Goal: Information Seeking & Learning: Check status

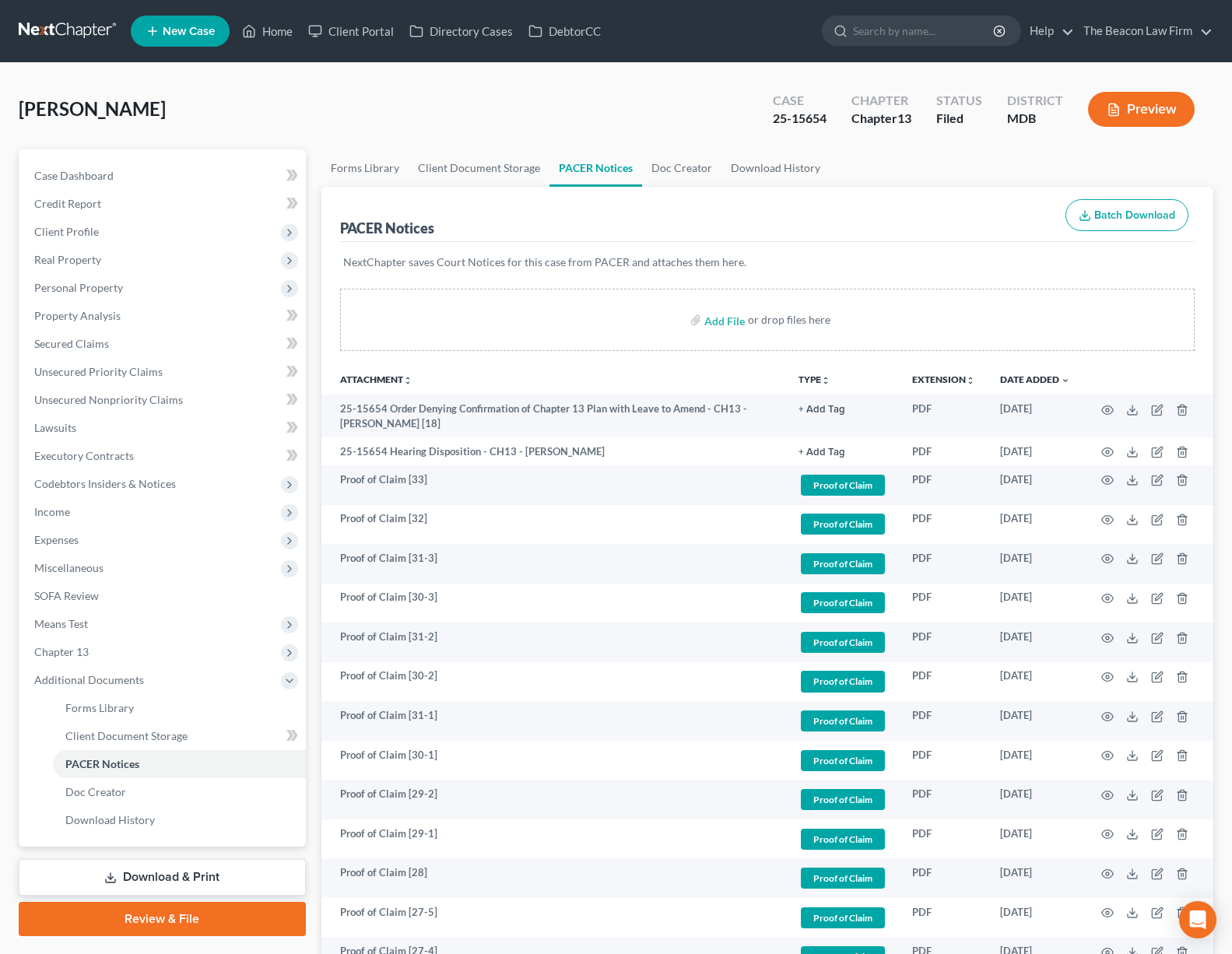
click at [93, 32] on link at bounding box center [69, 31] width 100 height 28
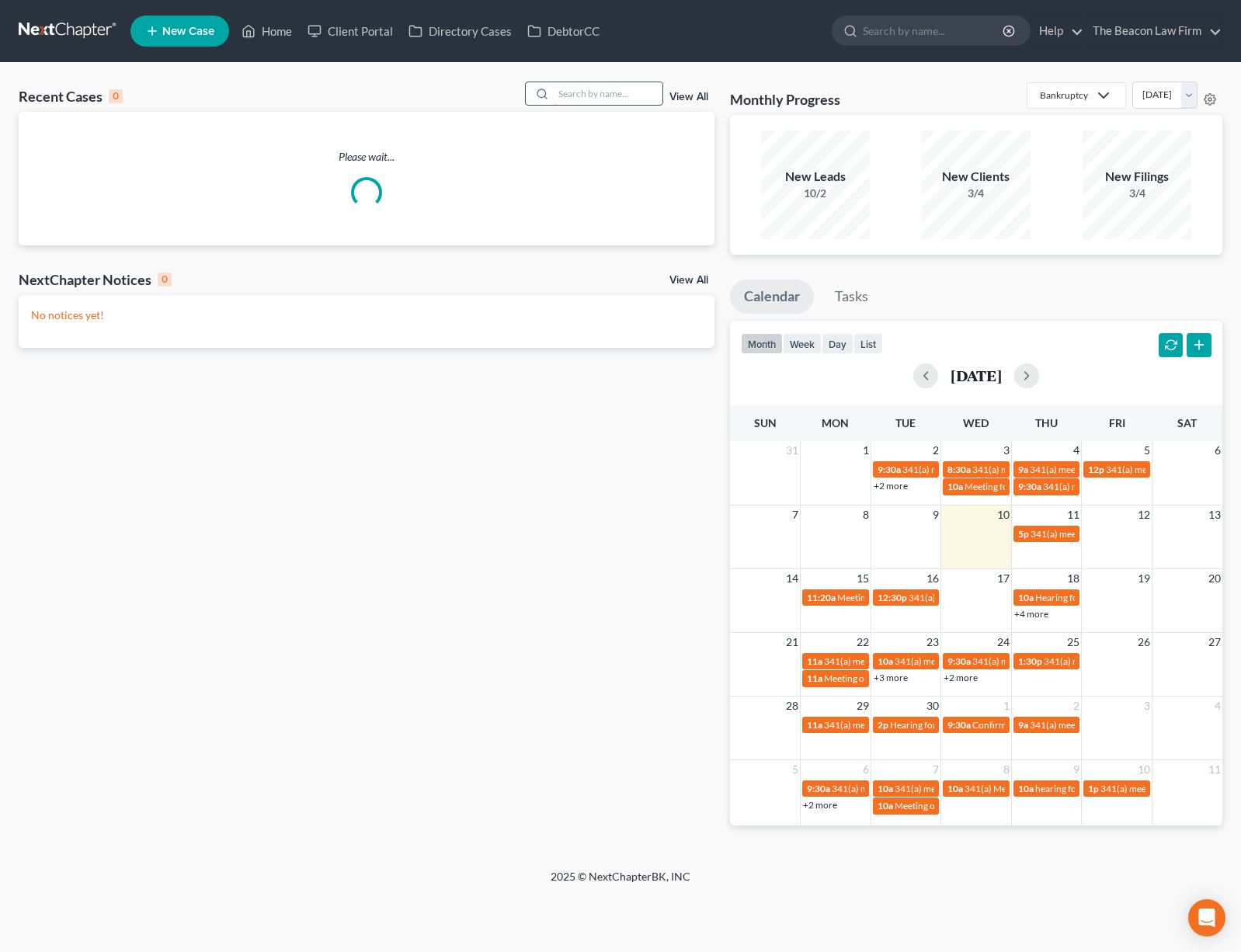
click at [572, 93] on input "search" at bounding box center [608, 93] width 109 height 23
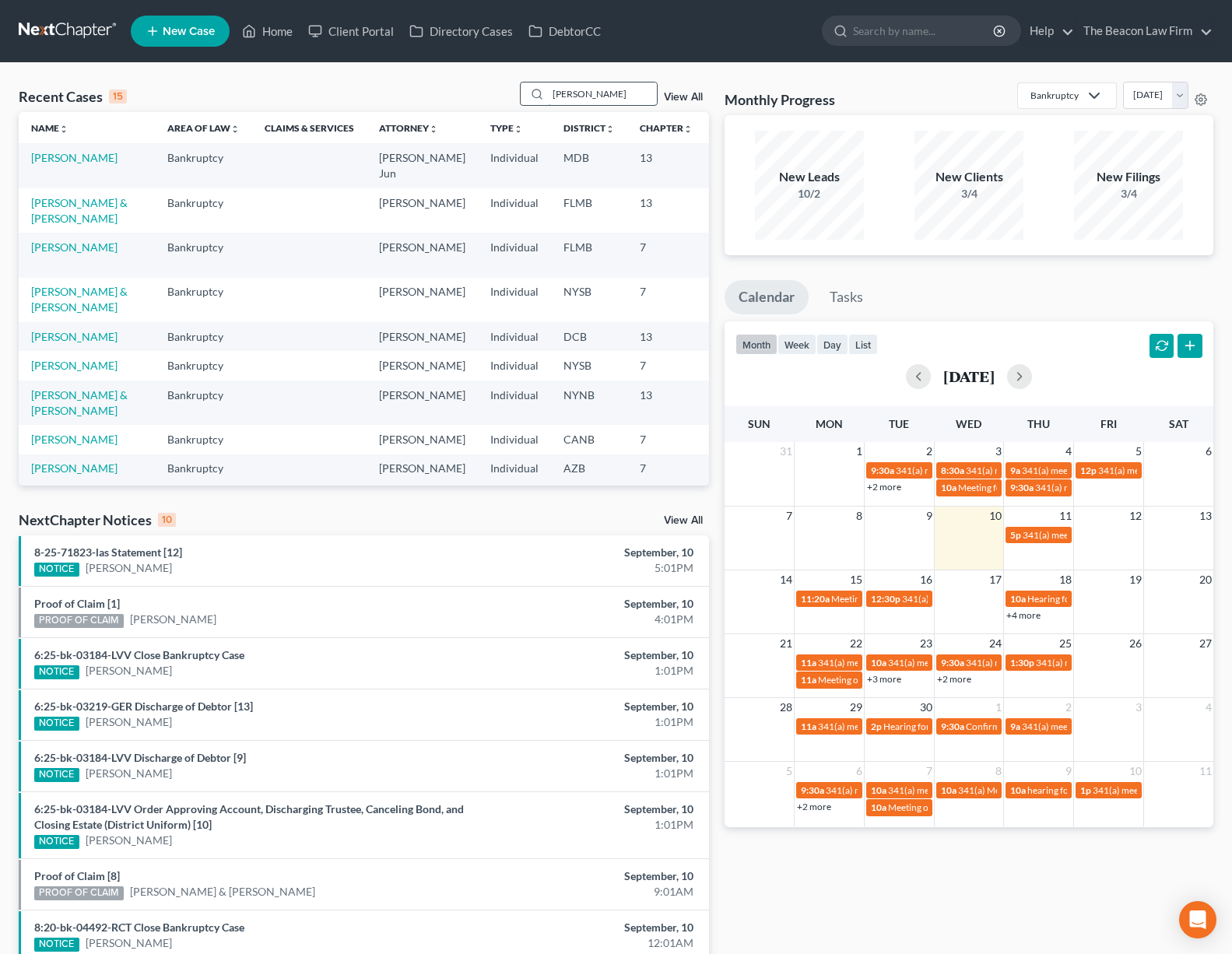
type input "lubin"
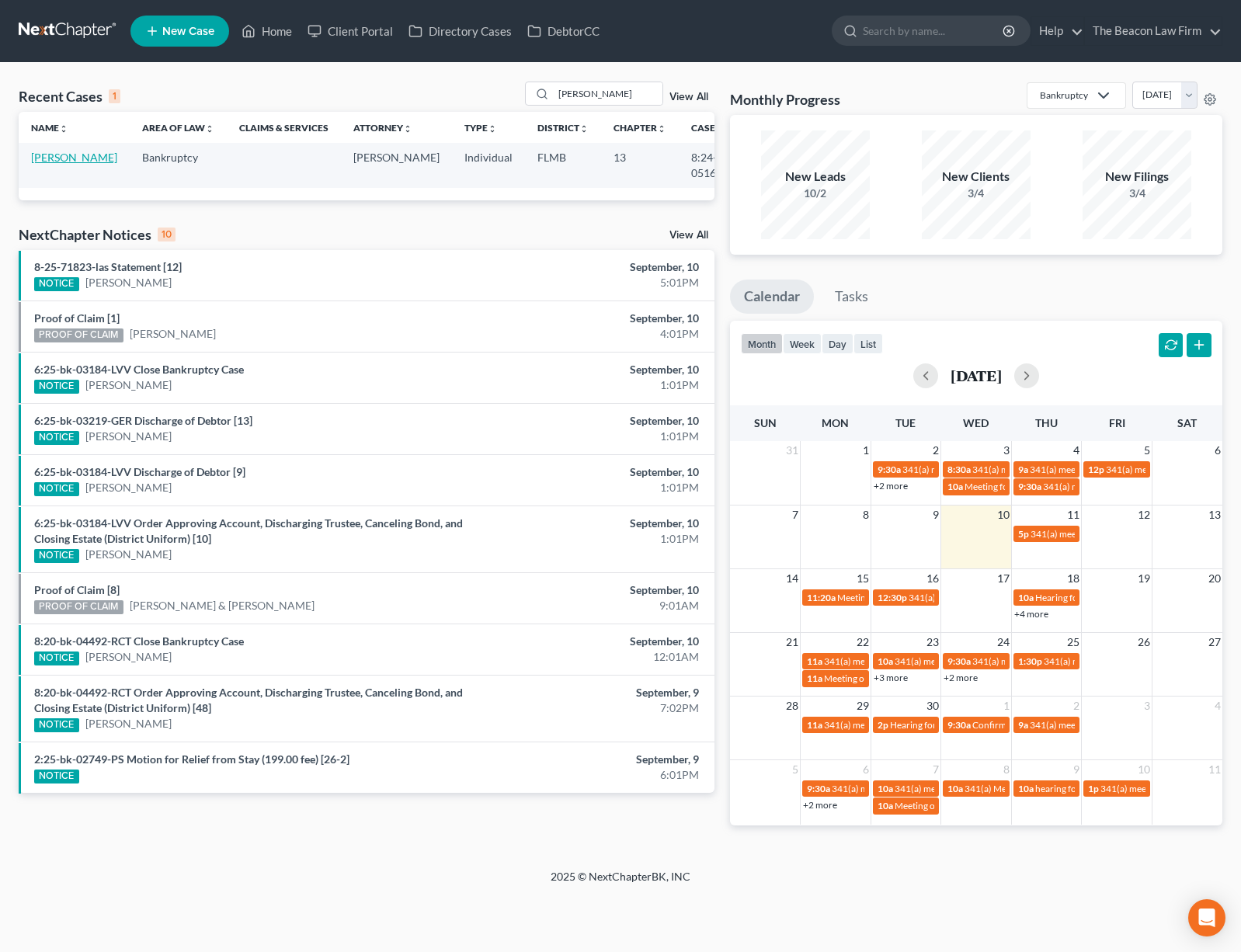
click at [46, 164] on link "Lubin, Ashley" at bounding box center [73, 157] width 86 height 14
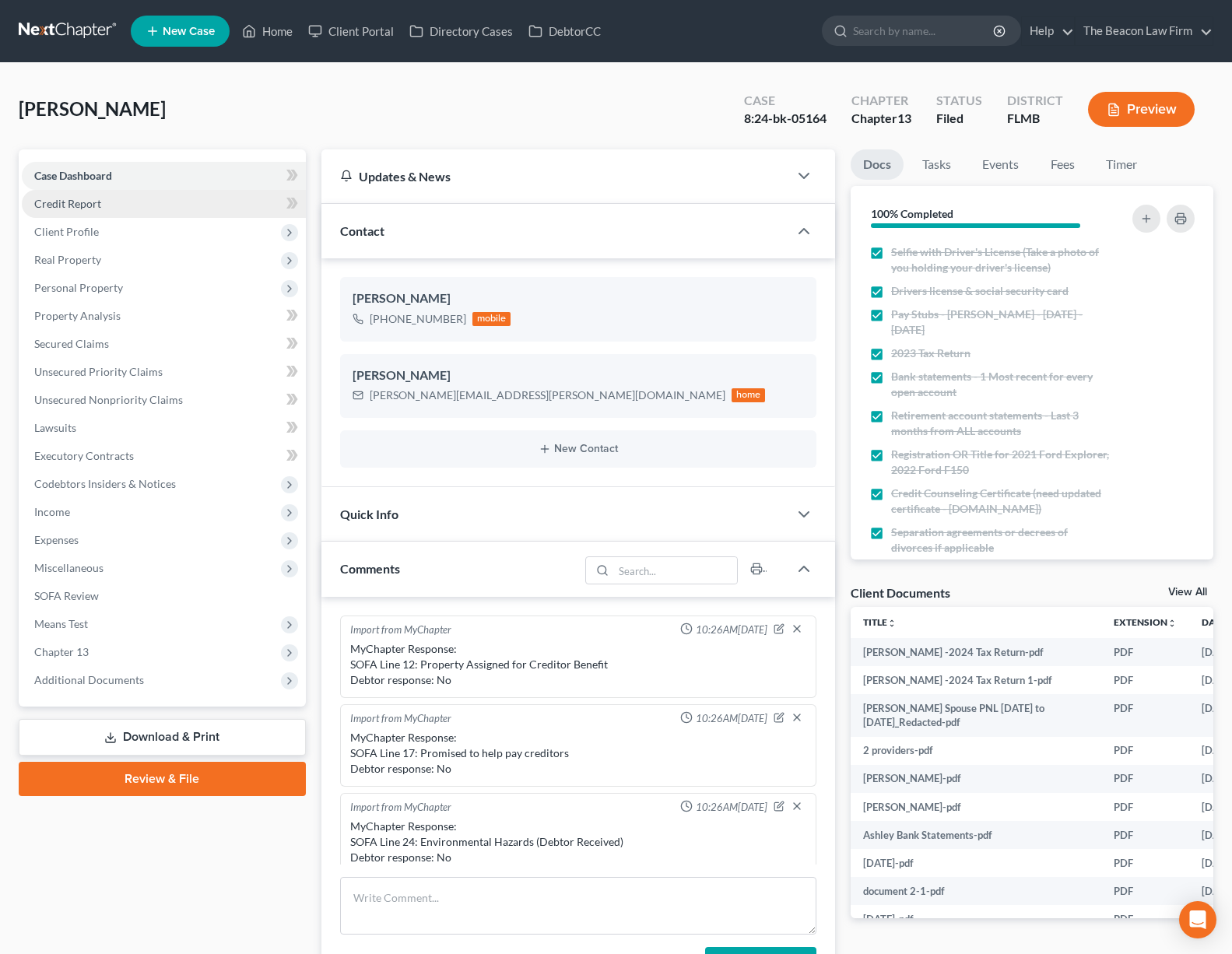
scroll to position [3440, 0]
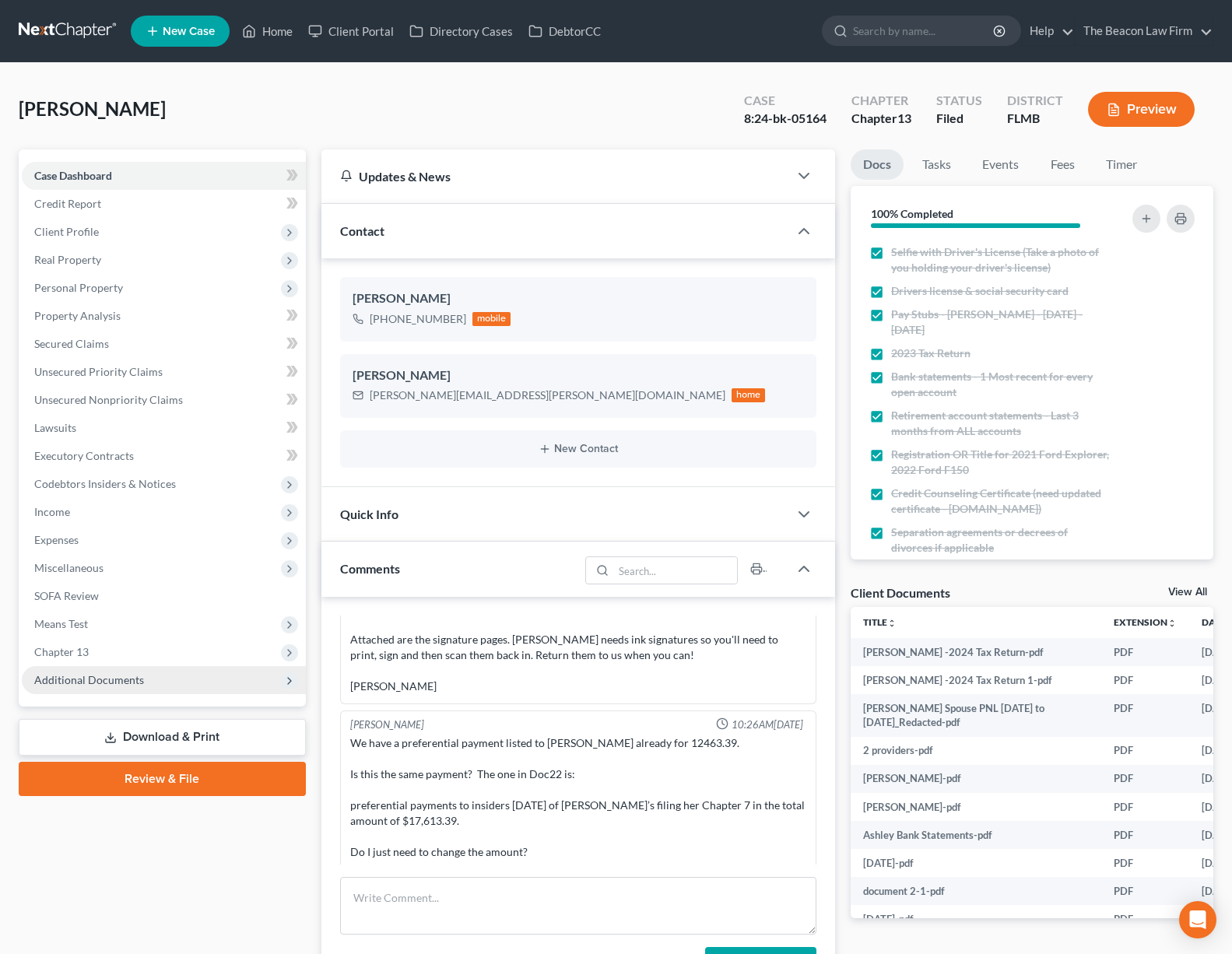
drag, startPoint x: 113, startPoint y: 674, endPoint x: 116, endPoint y: 687, distance: 13.3
click at [113, 675] on span "Additional Documents" at bounding box center [89, 680] width 110 height 14
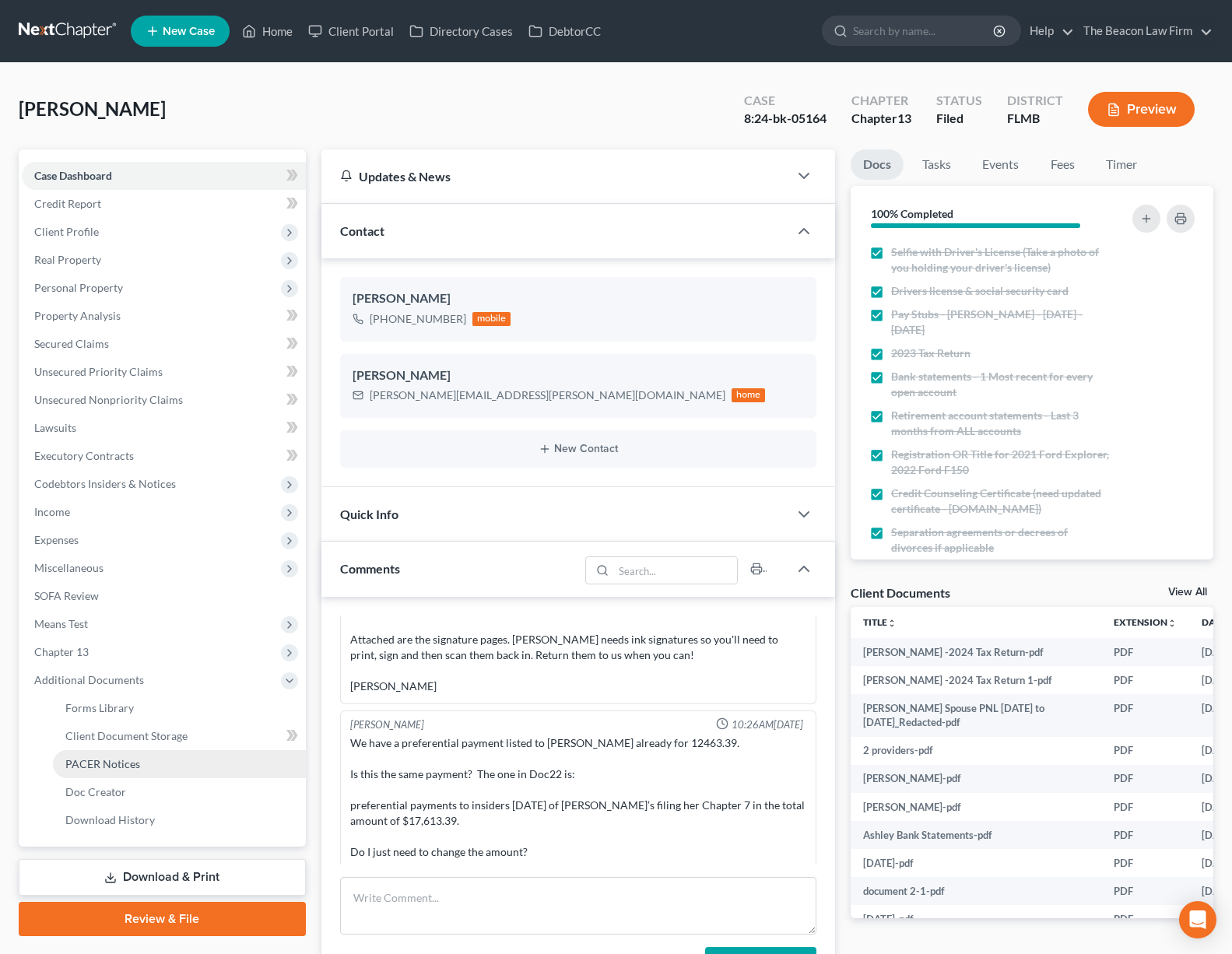
click at [129, 762] on span "PACER Notices" at bounding box center [103, 763] width 75 height 14
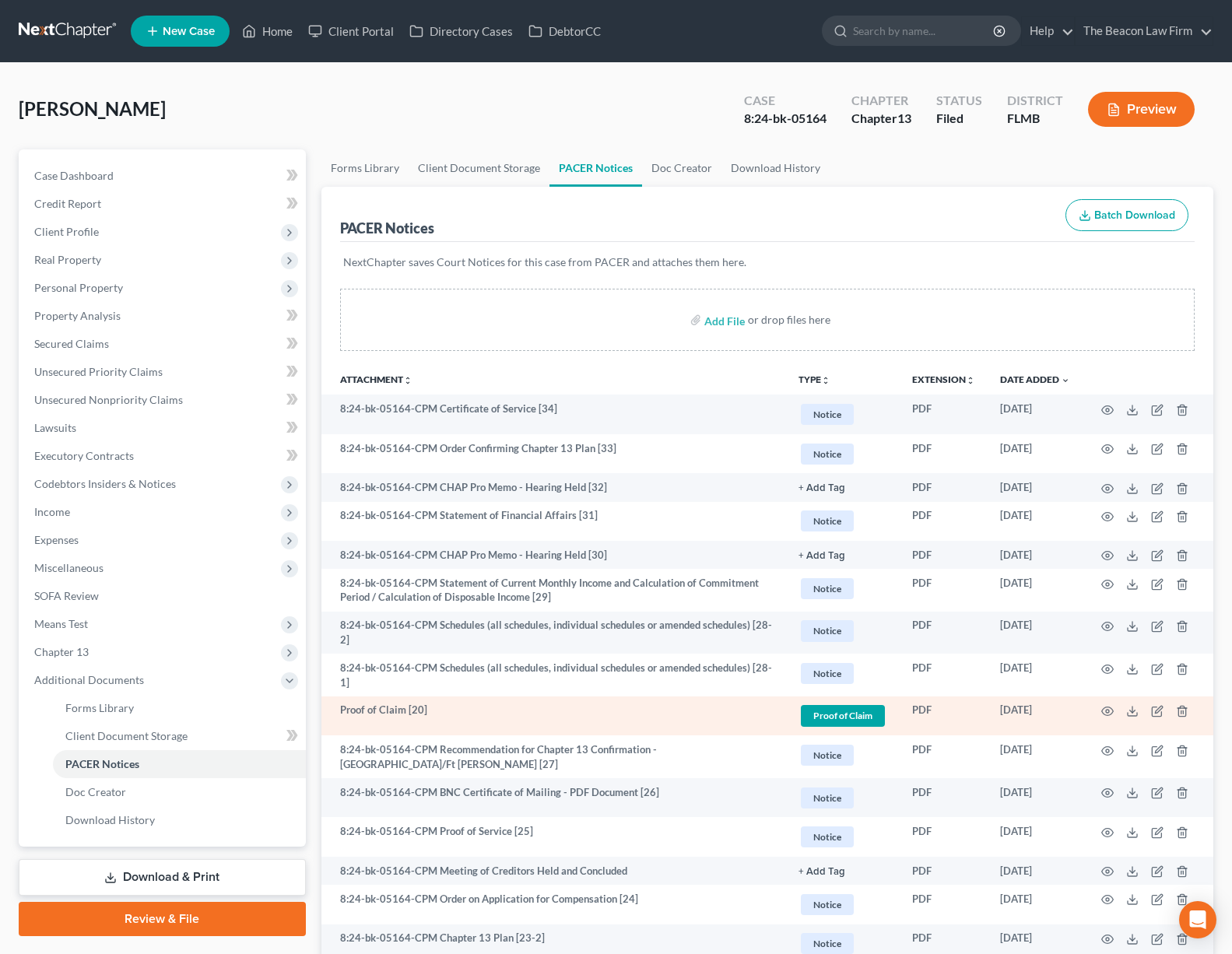
scroll to position [716, 0]
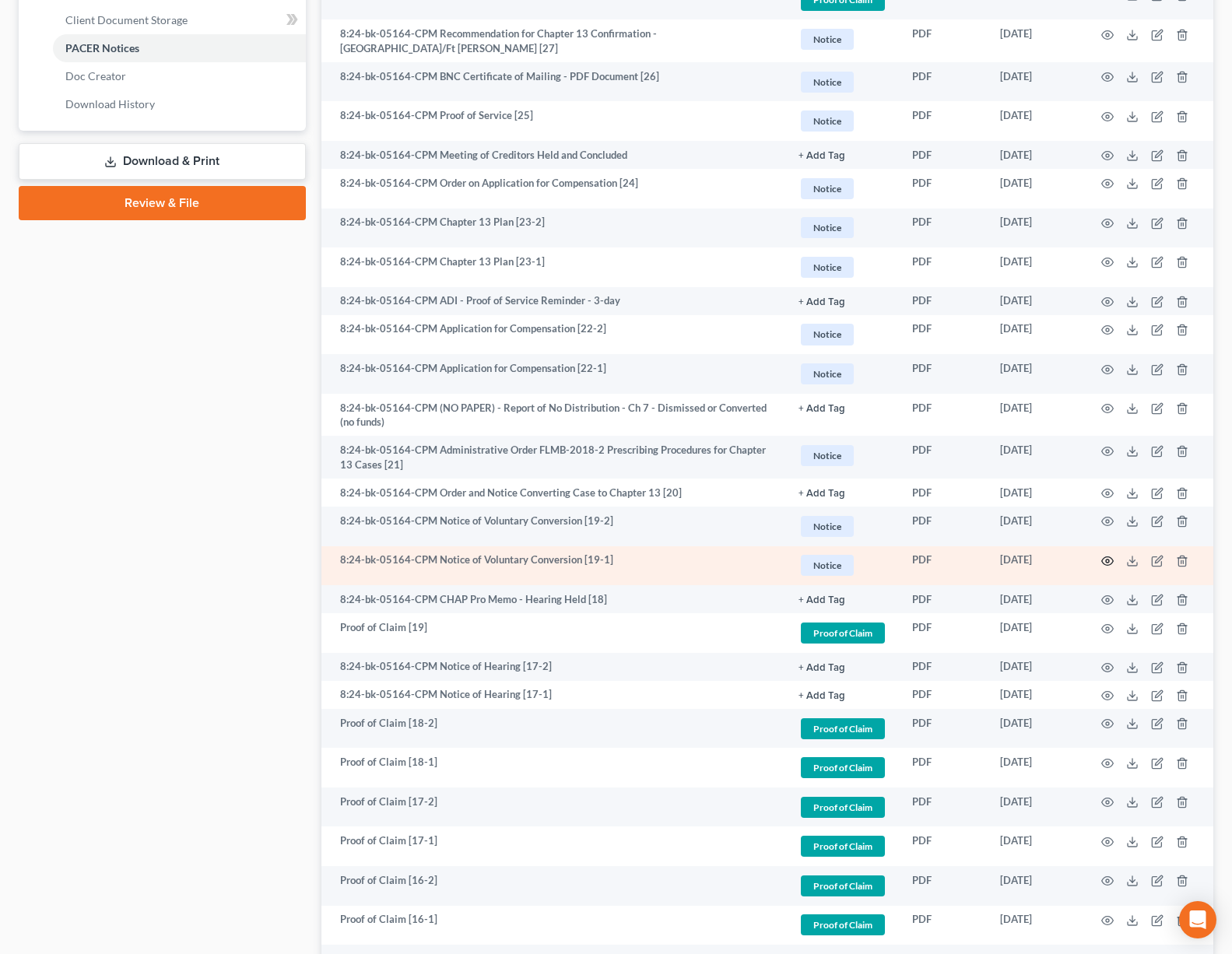
click at [1107, 560] on circle "button" at bounding box center [1107, 561] width 3 height 3
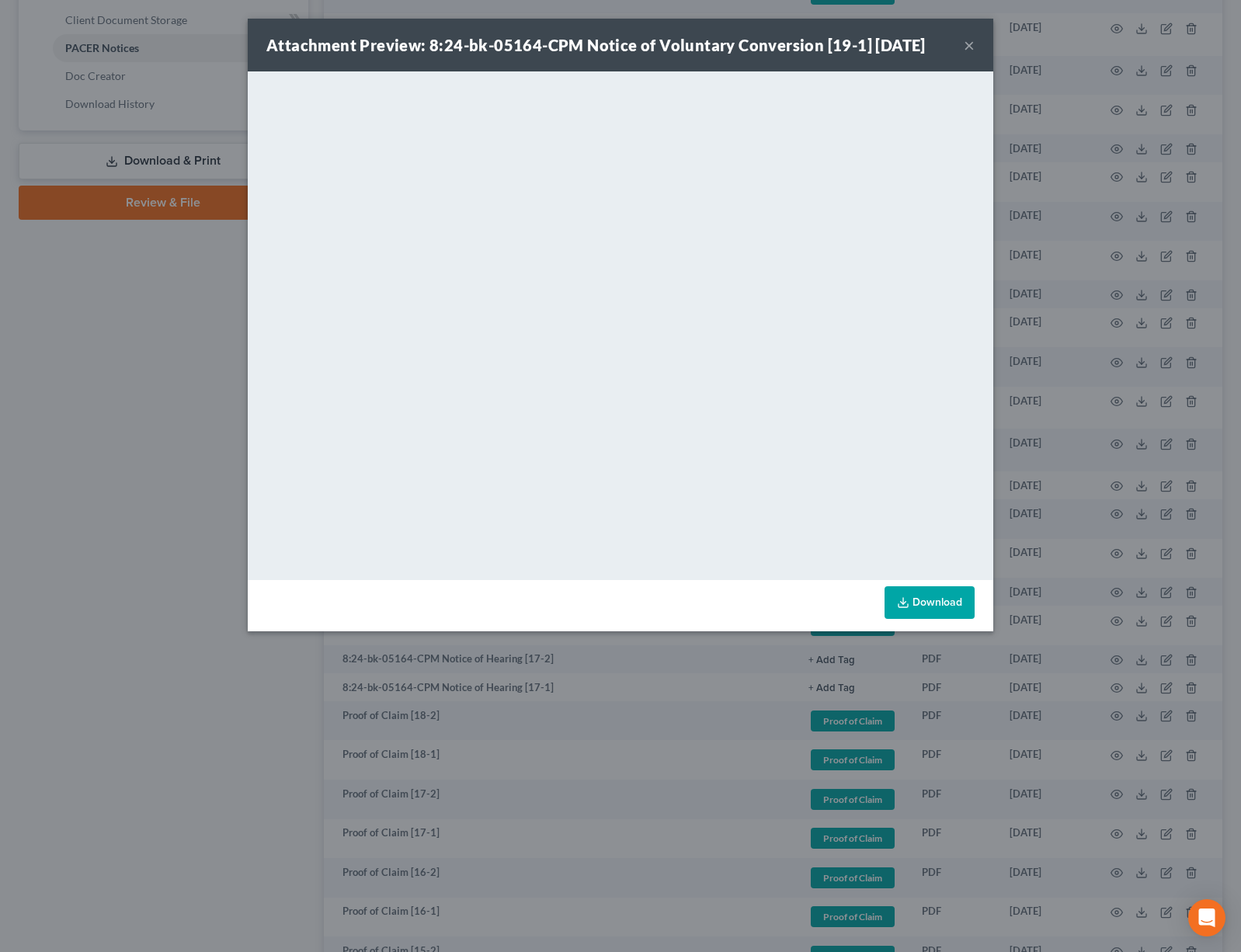
click at [951, 600] on link "Download" at bounding box center [929, 603] width 90 height 33
click at [966, 48] on button "×" at bounding box center [969, 44] width 11 height 19
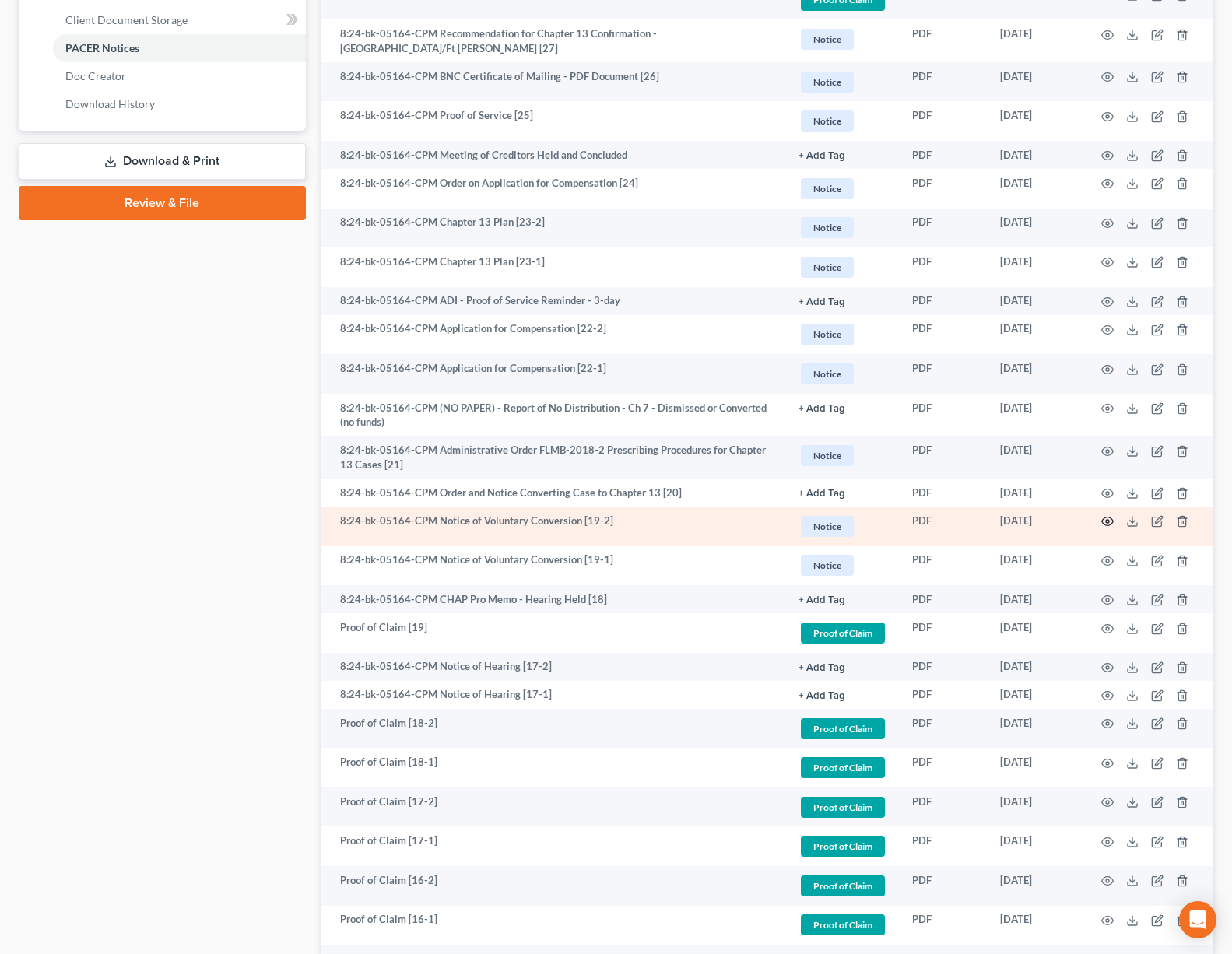
click at [1110, 515] on icon "button" at bounding box center [1108, 522] width 13 height 13
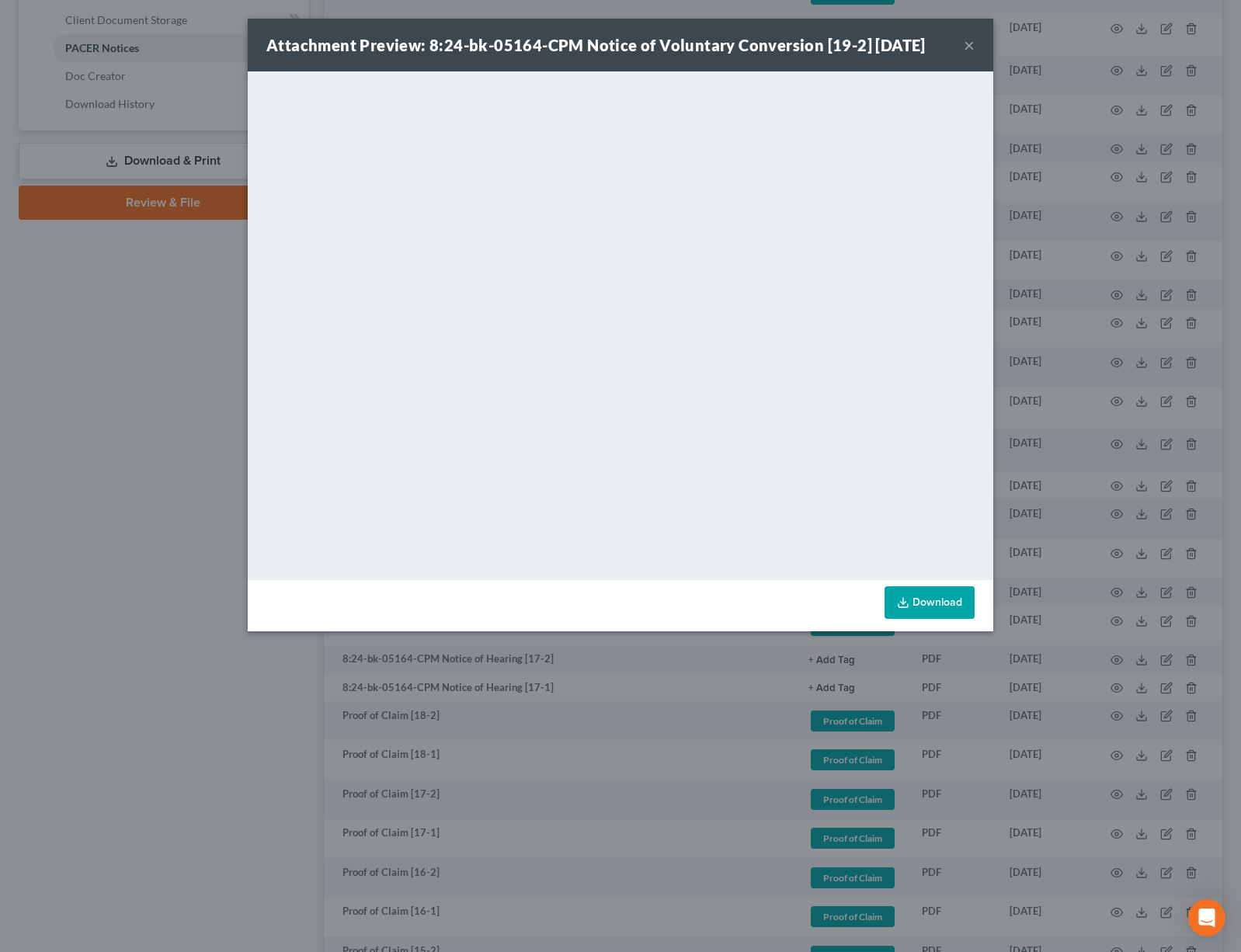
click at [971, 50] on button "×" at bounding box center [969, 44] width 11 height 19
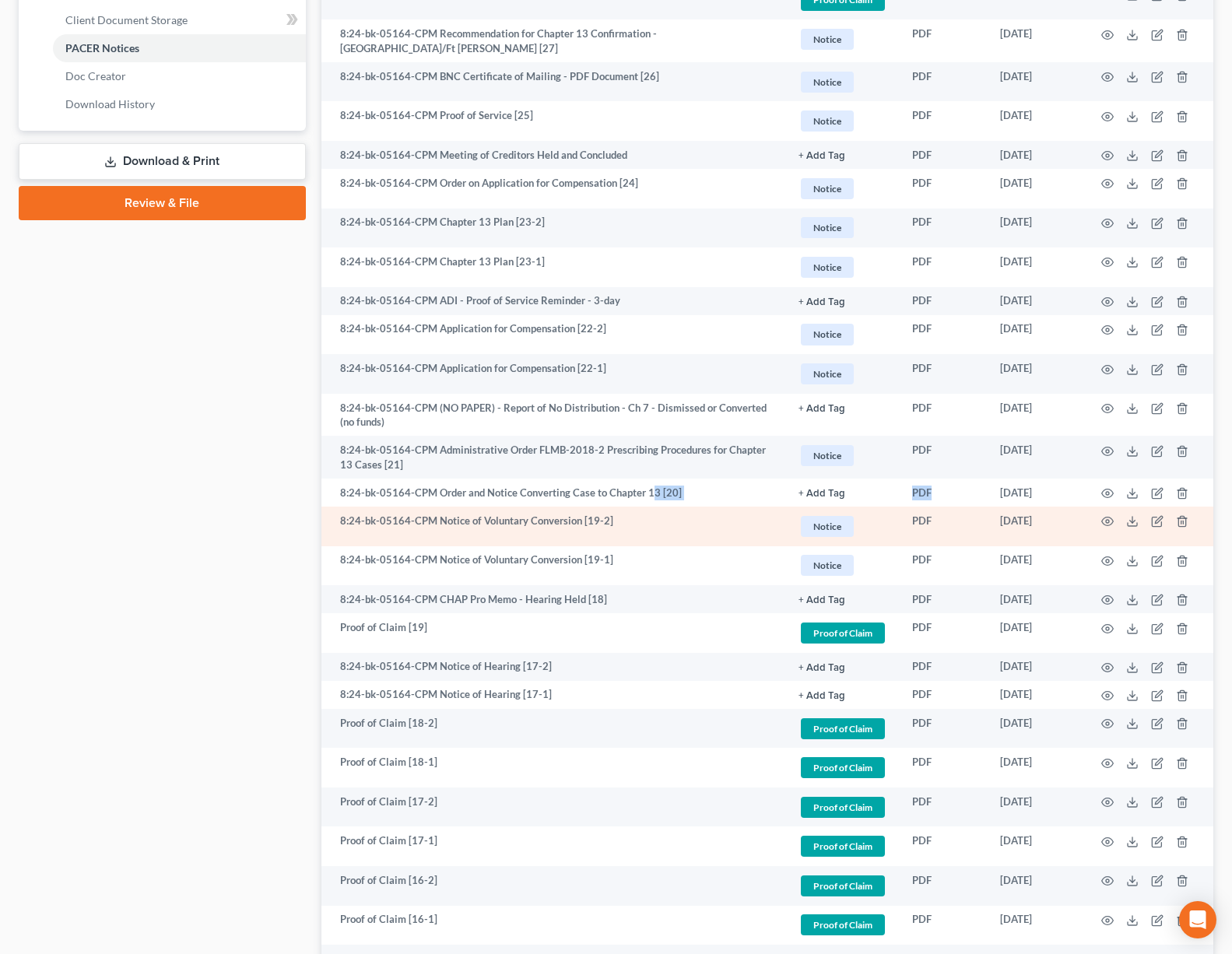
drag, startPoint x: 649, startPoint y: 483, endPoint x: 1084, endPoint y: 498, distance: 435.3
click at [947, 491] on tr "8:24-bk-05164-CPM Order and Notice Converting Case to Chapter 13 [20] + Add Tag…" at bounding box center [768, 492] width 892 height 28
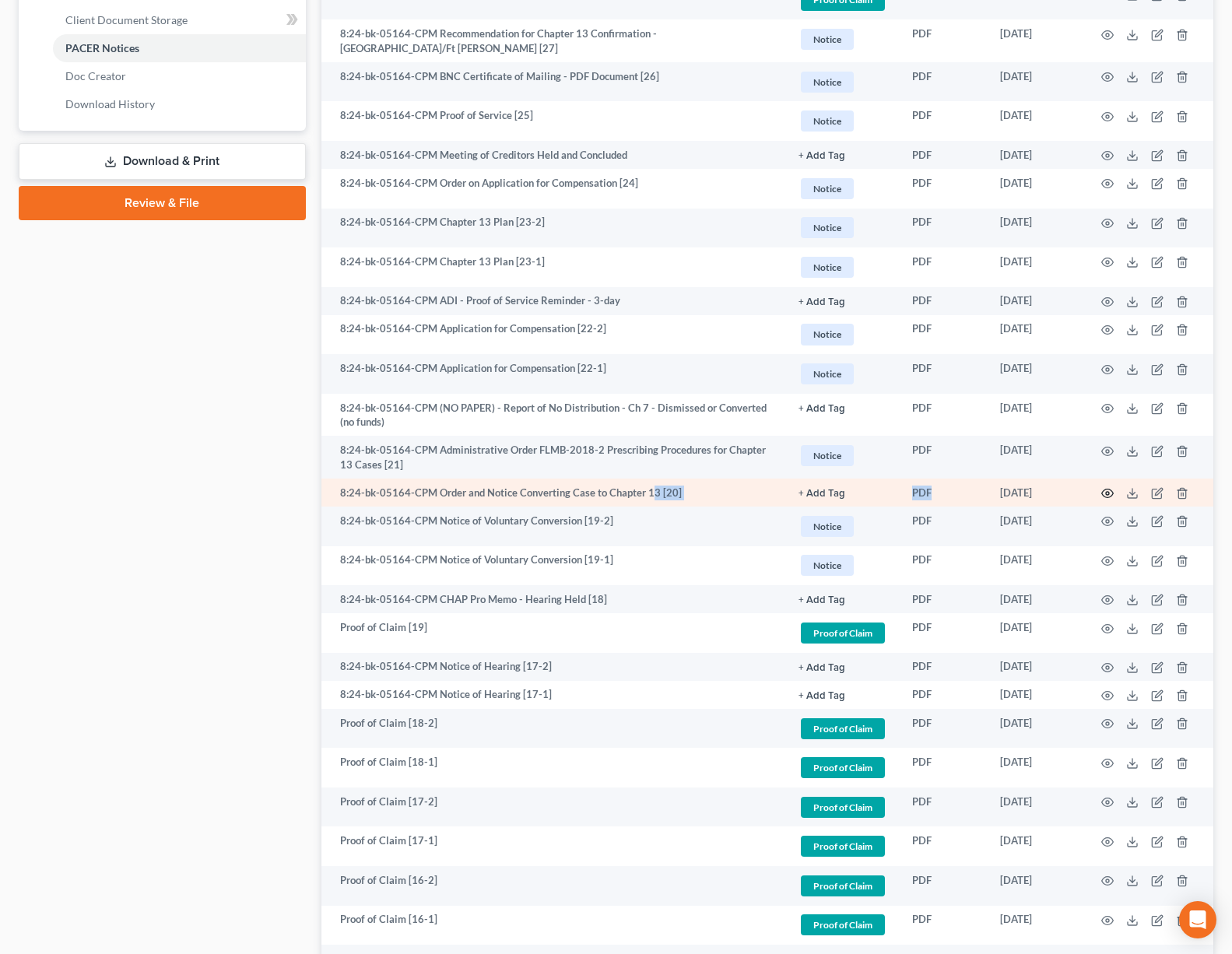
click at [1111, 487] on icon "button" at bounding box center [1108, 493] width 13 height 13
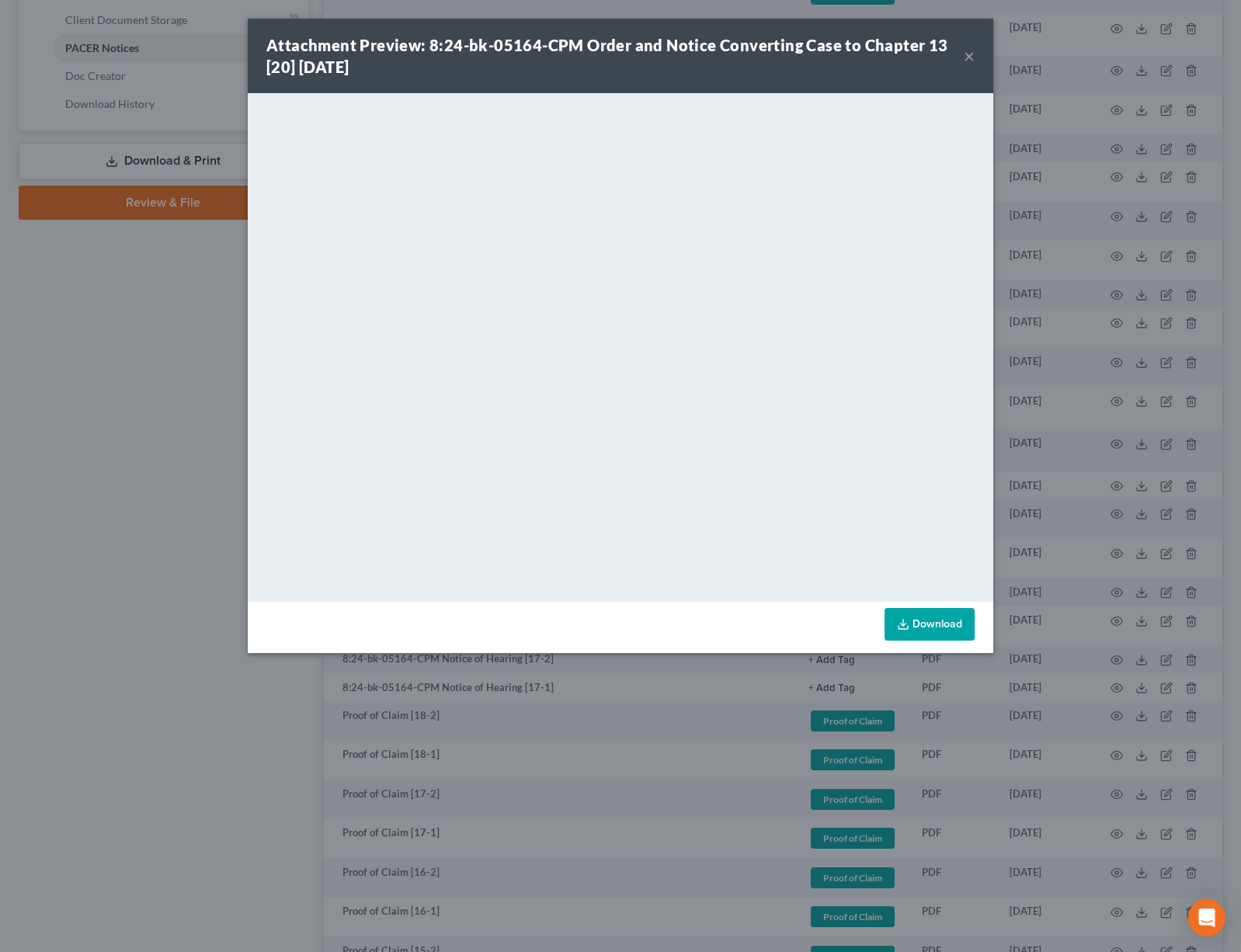
click at [972, 57] on button "×" at bounding box center [969, 55] width 11 height 19
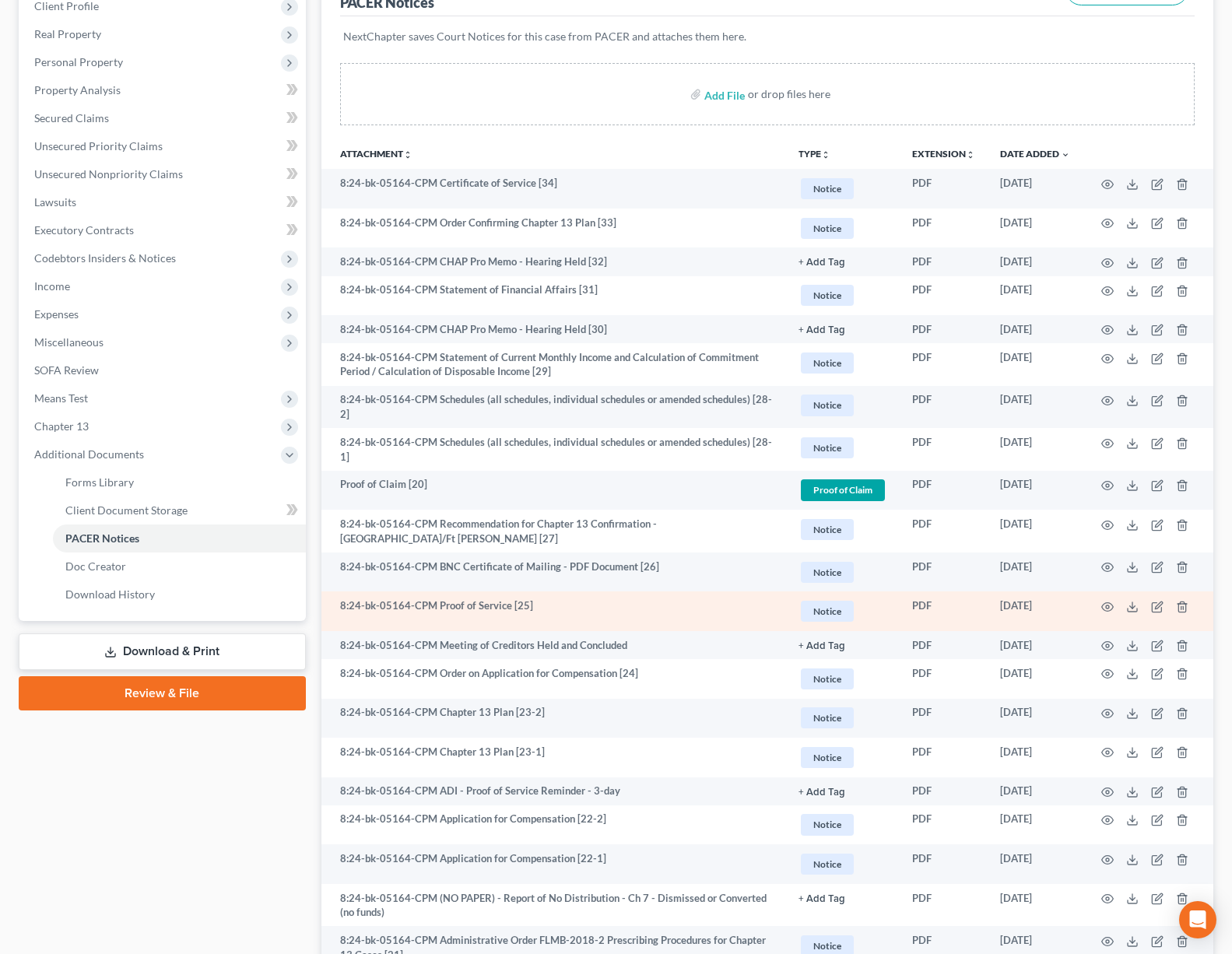
scroll to position [196, 0]
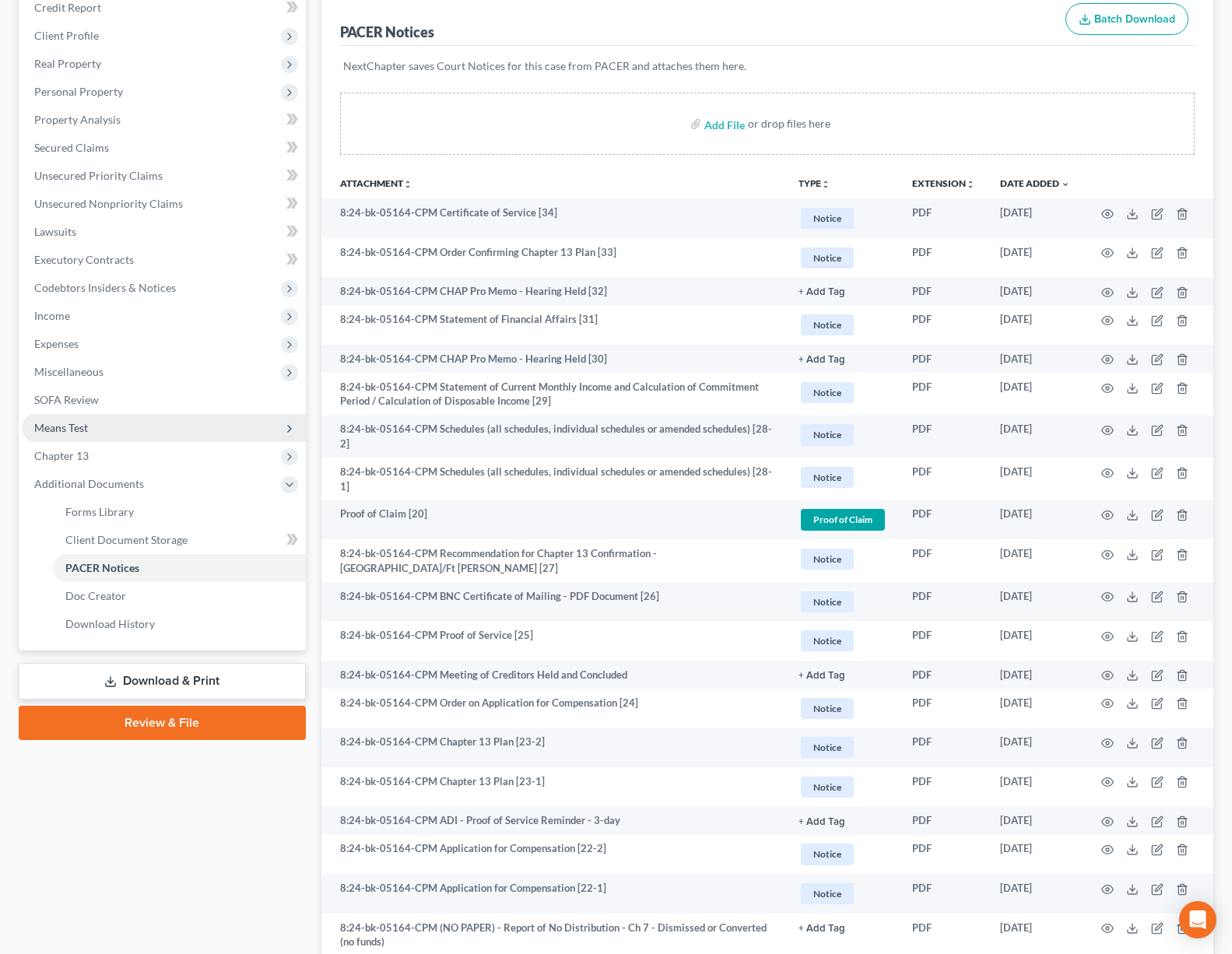
click at [72, 427] on span "Means Test" at bounding box center [61, 427] width 54 height 14
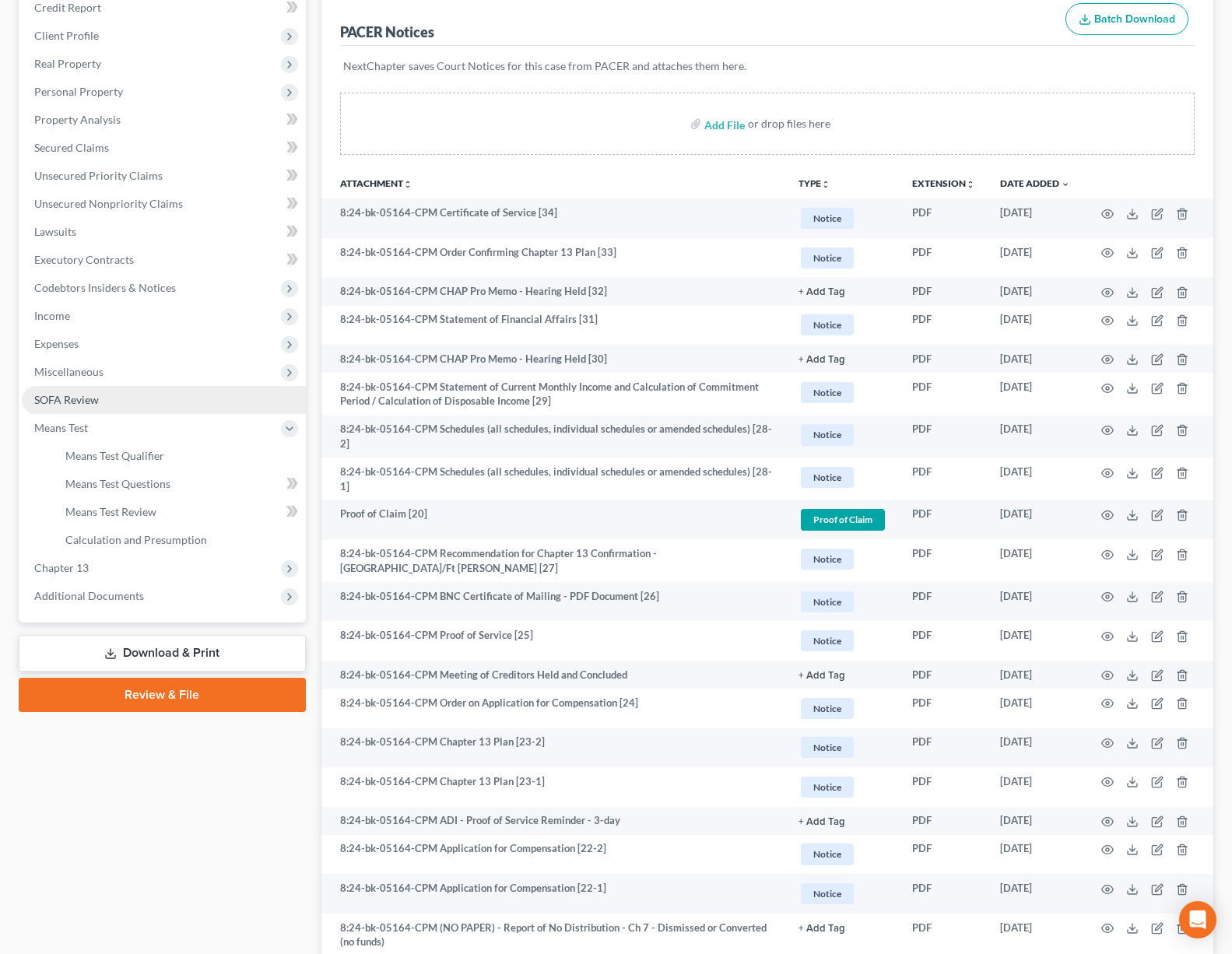
click at [77, 395] on span "SOFA Review" at bounding box center [66, 400] width 65 height 14
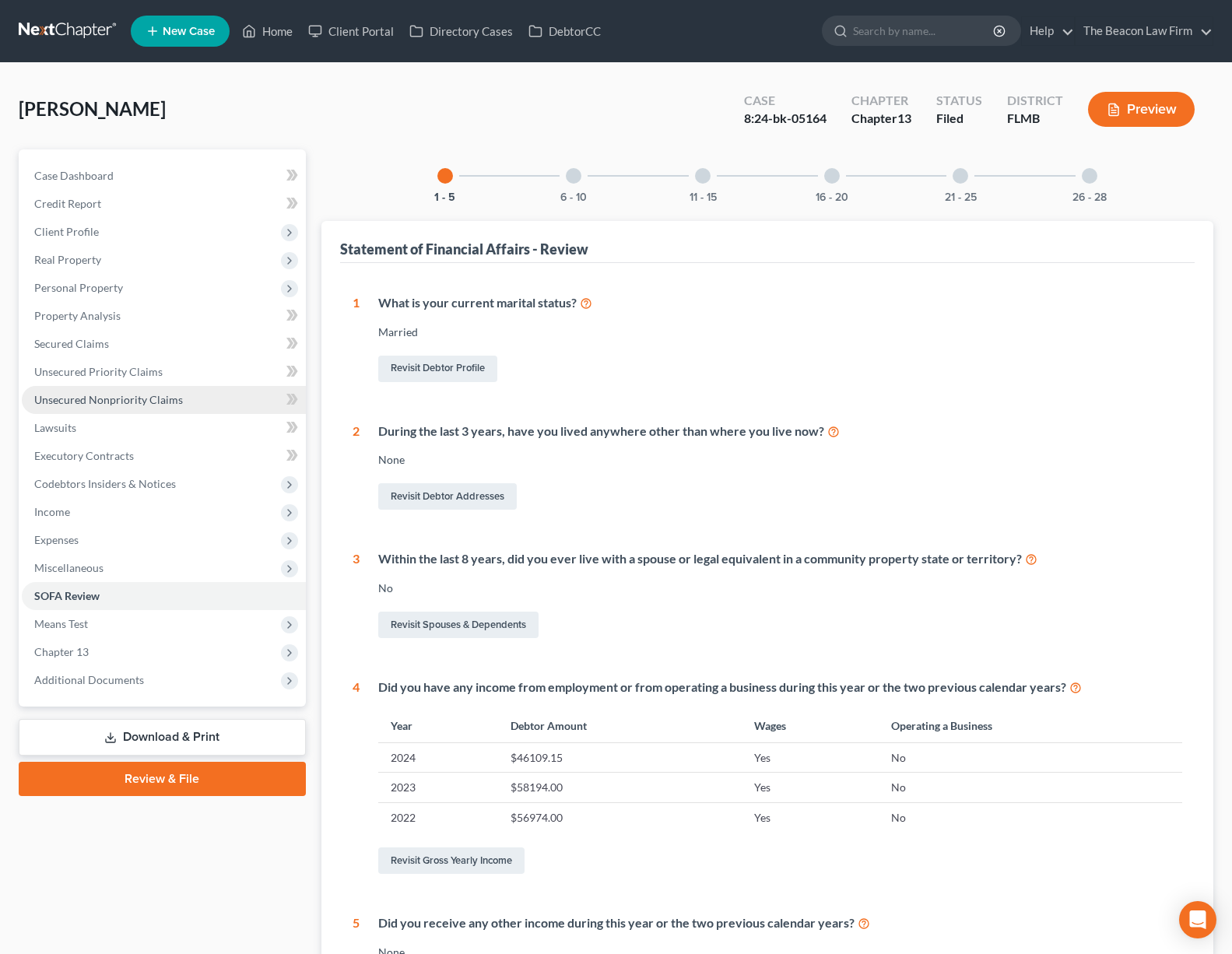
click at [87, 406] on link "Unsecured Nonpriority Claims" at bounding box center [164, 400] width 284 height 28
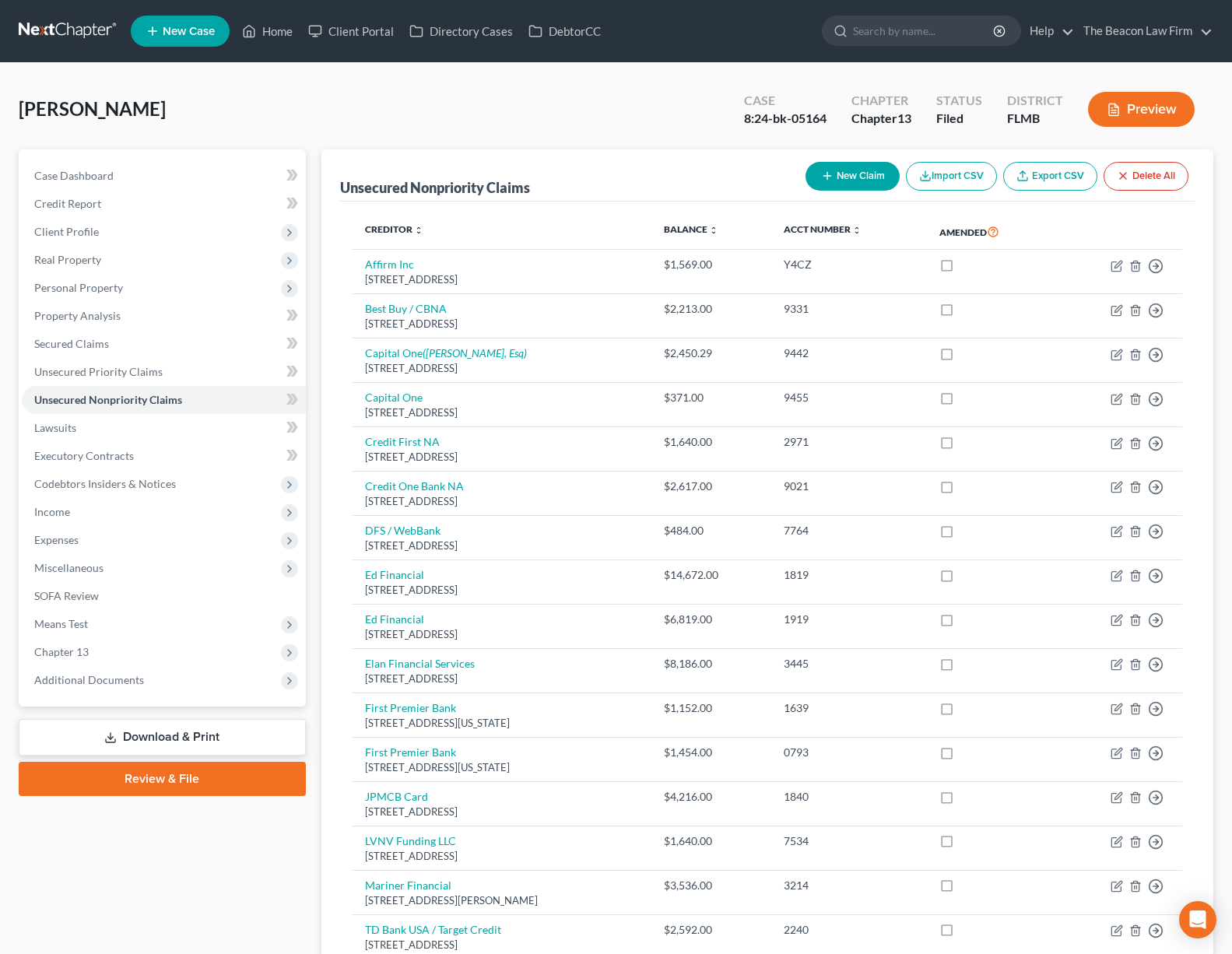
click at [96, 35] on link at bounding box center [69, 31] width 100 height 28
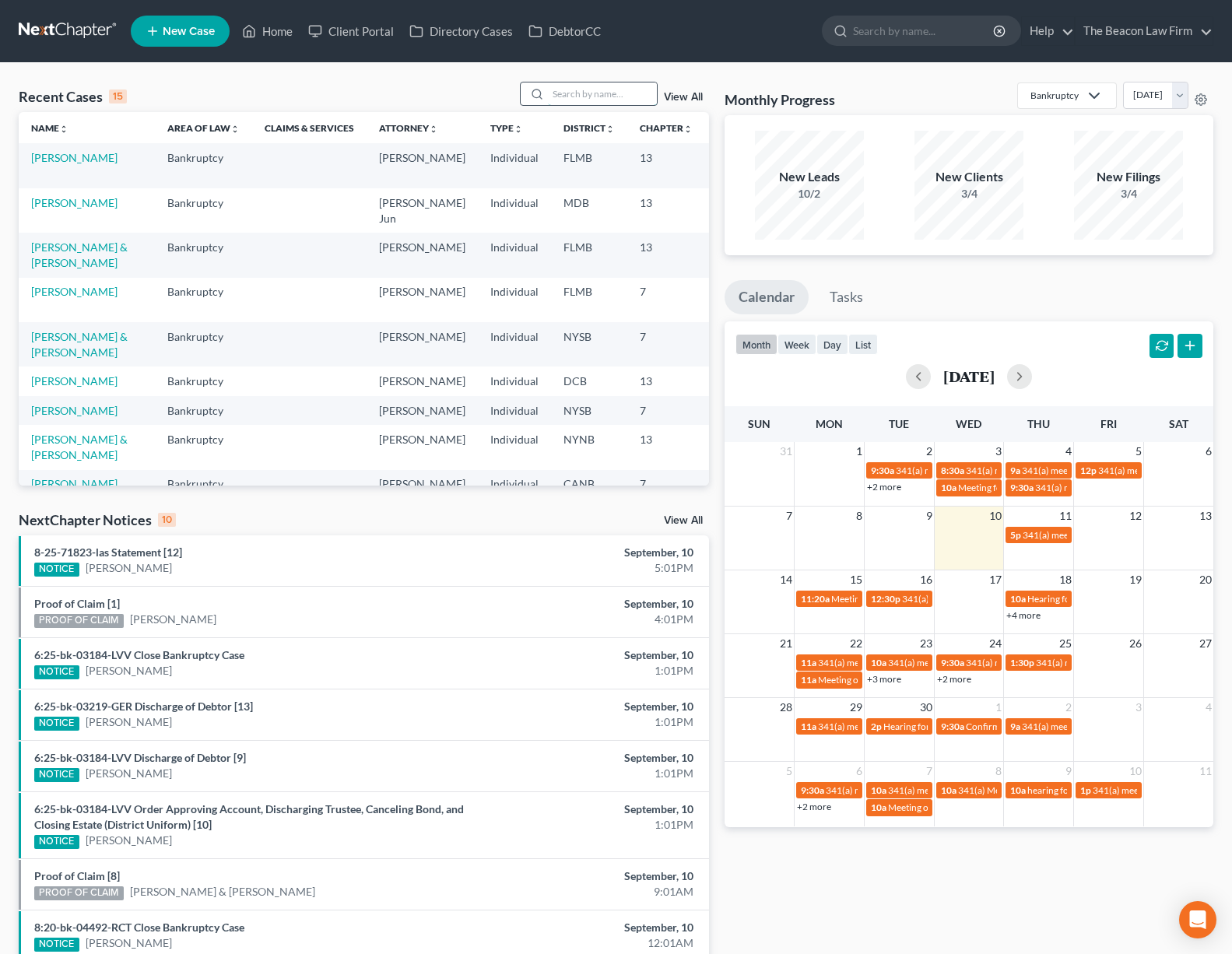
click at [592, 94] on input "search" at bounding box center [602, 94] width 109 height 23
type input "tameka scott"
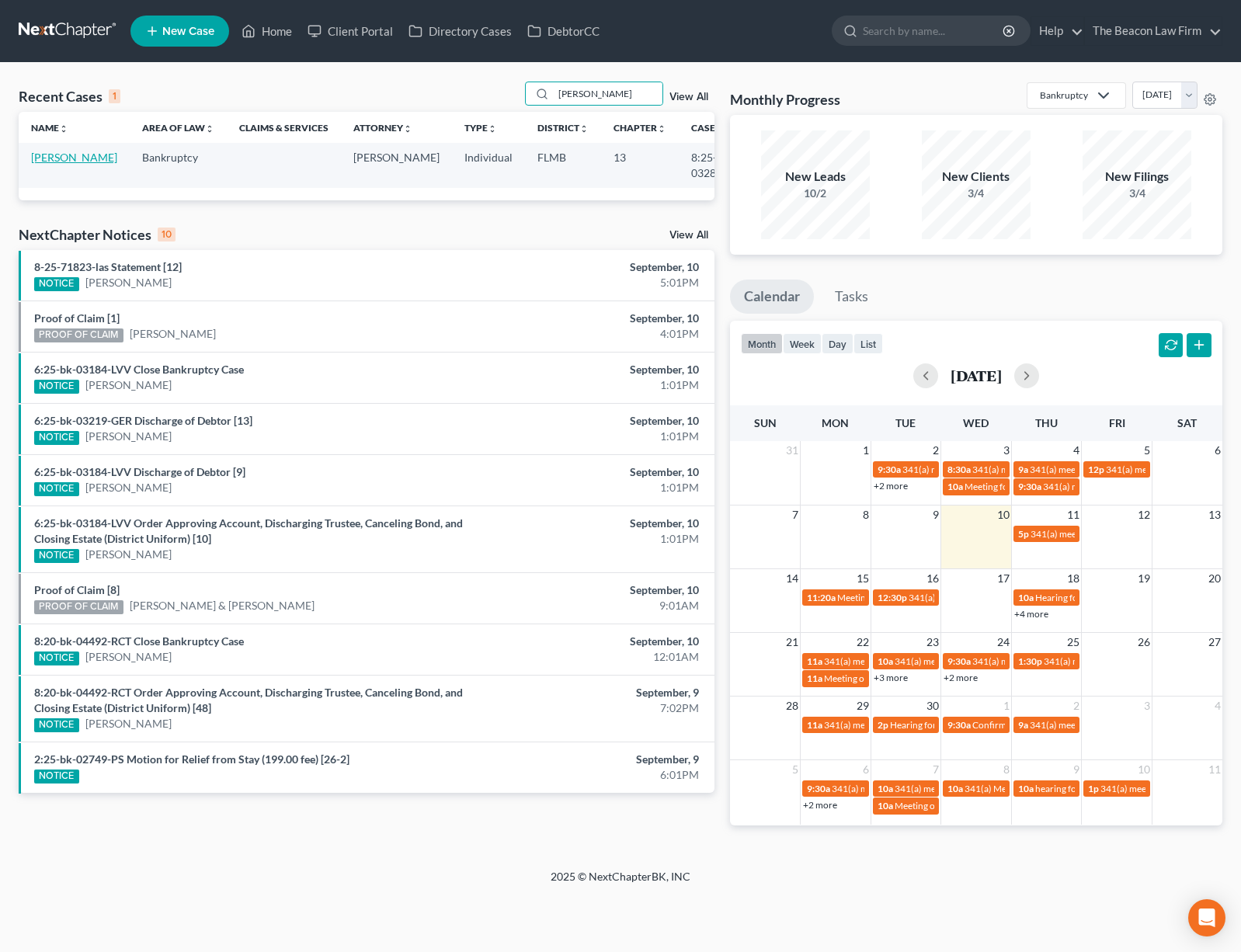
click at [53, 164] on link "Scott, Tameka" at bounding box center [73, 157] width 86 height 14
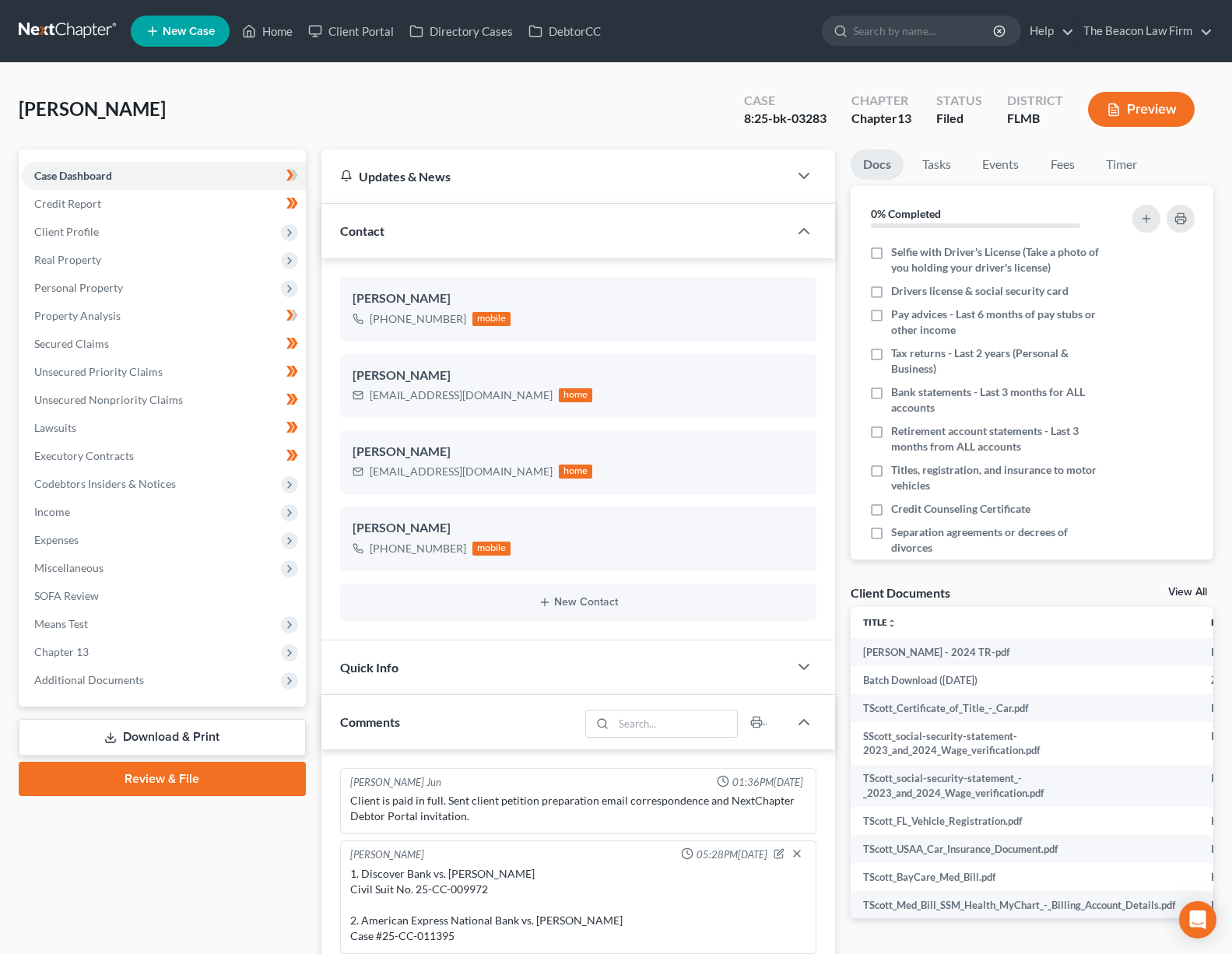
scroll to position [469, 0]
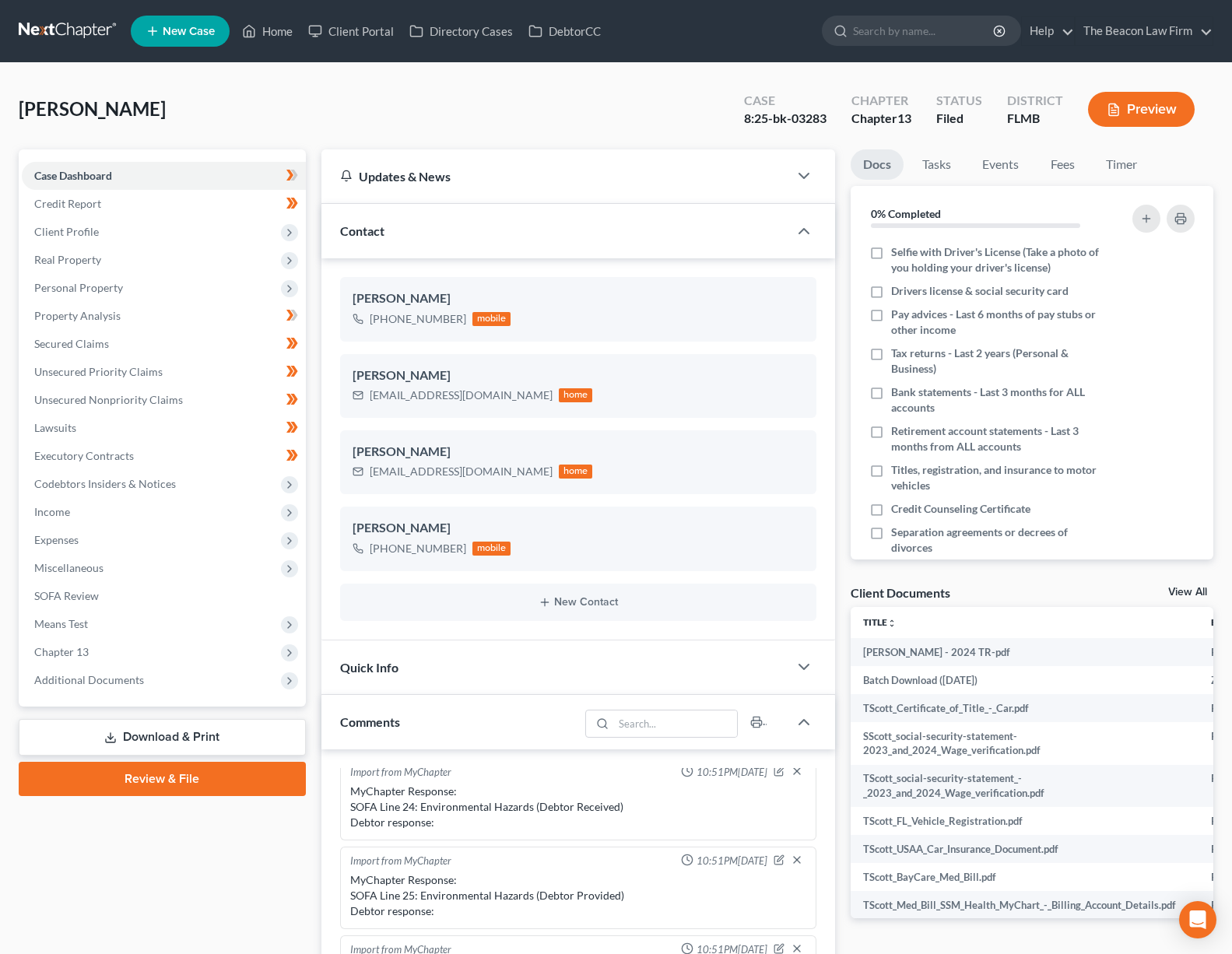
click at [283, 135] on div "Scott, Tameka Upgraded Case 8:25-bk-03283 Chapter Chapter 13 Status Filed Distr…" at bounding box center [616, 115] width 1195 height 68
click at [86, 281] on span "Personal Property" at bounding box center [79, 287] width 89 height 14
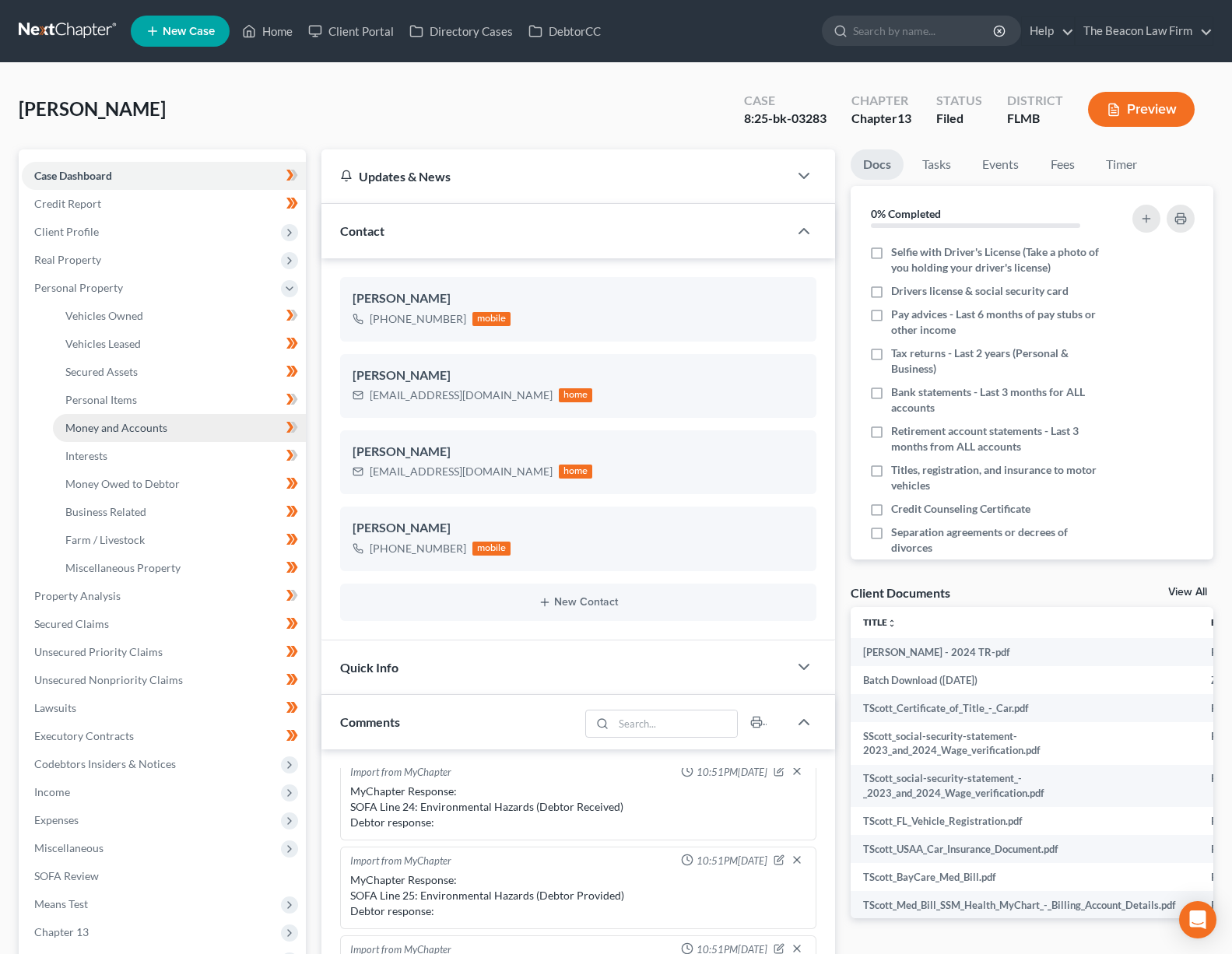
click at [115, 431] on span "Money and Accounts" at bounding box center [116, 427] width 102 height 14
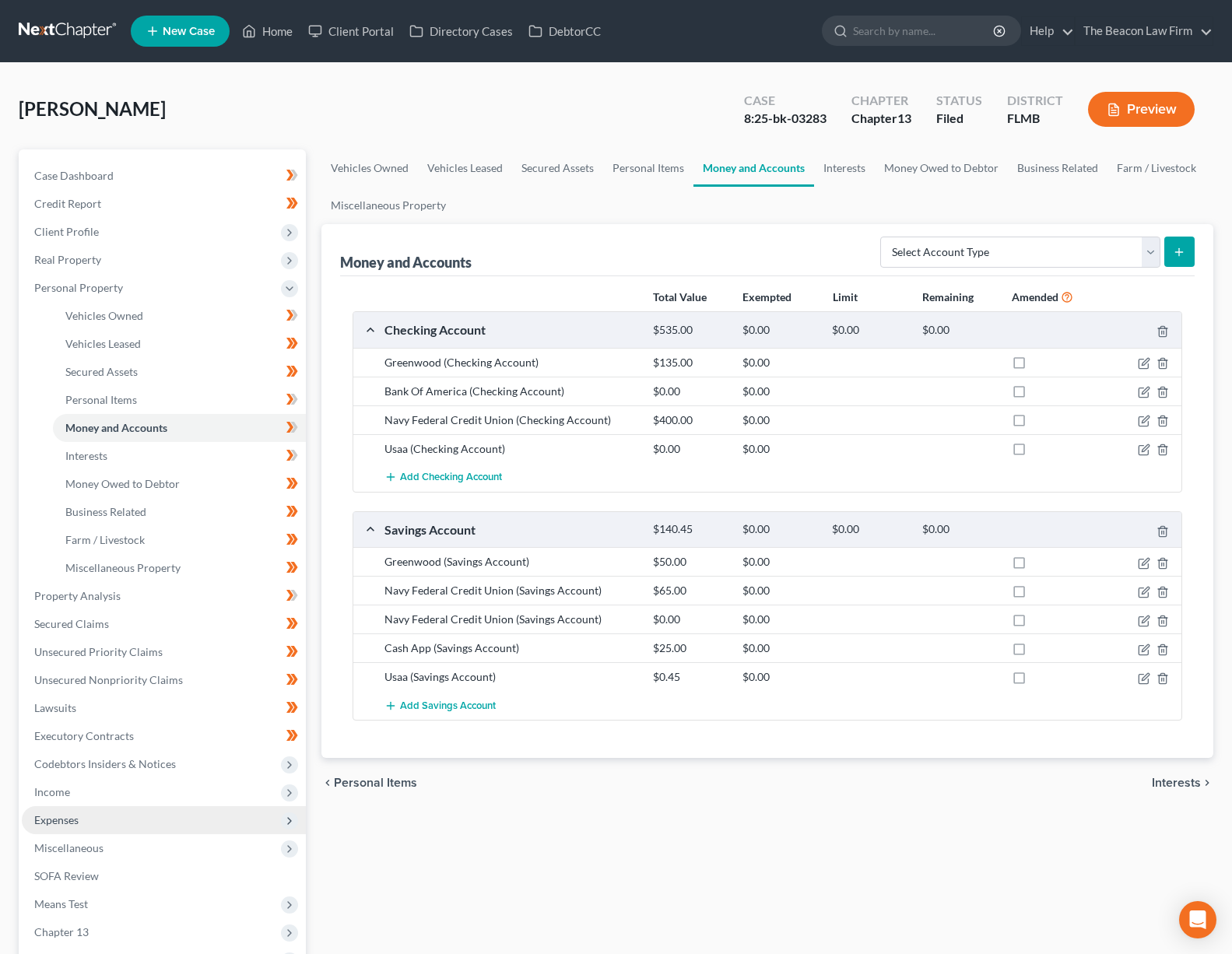
scroll to position [182, 0]
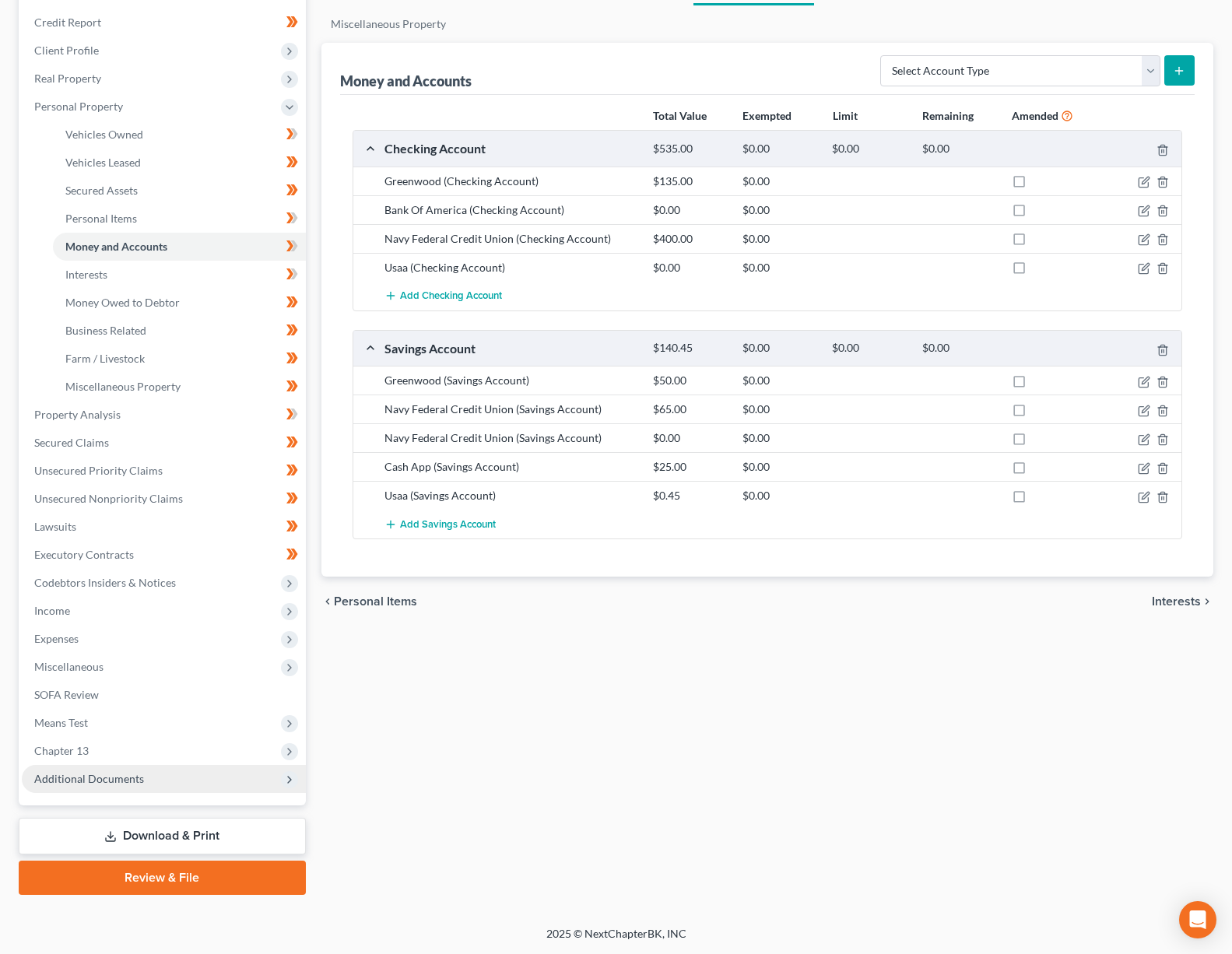
click at [105, 780] on span "Additional Documents" at bounding box center [89, 779] width 110 height 14
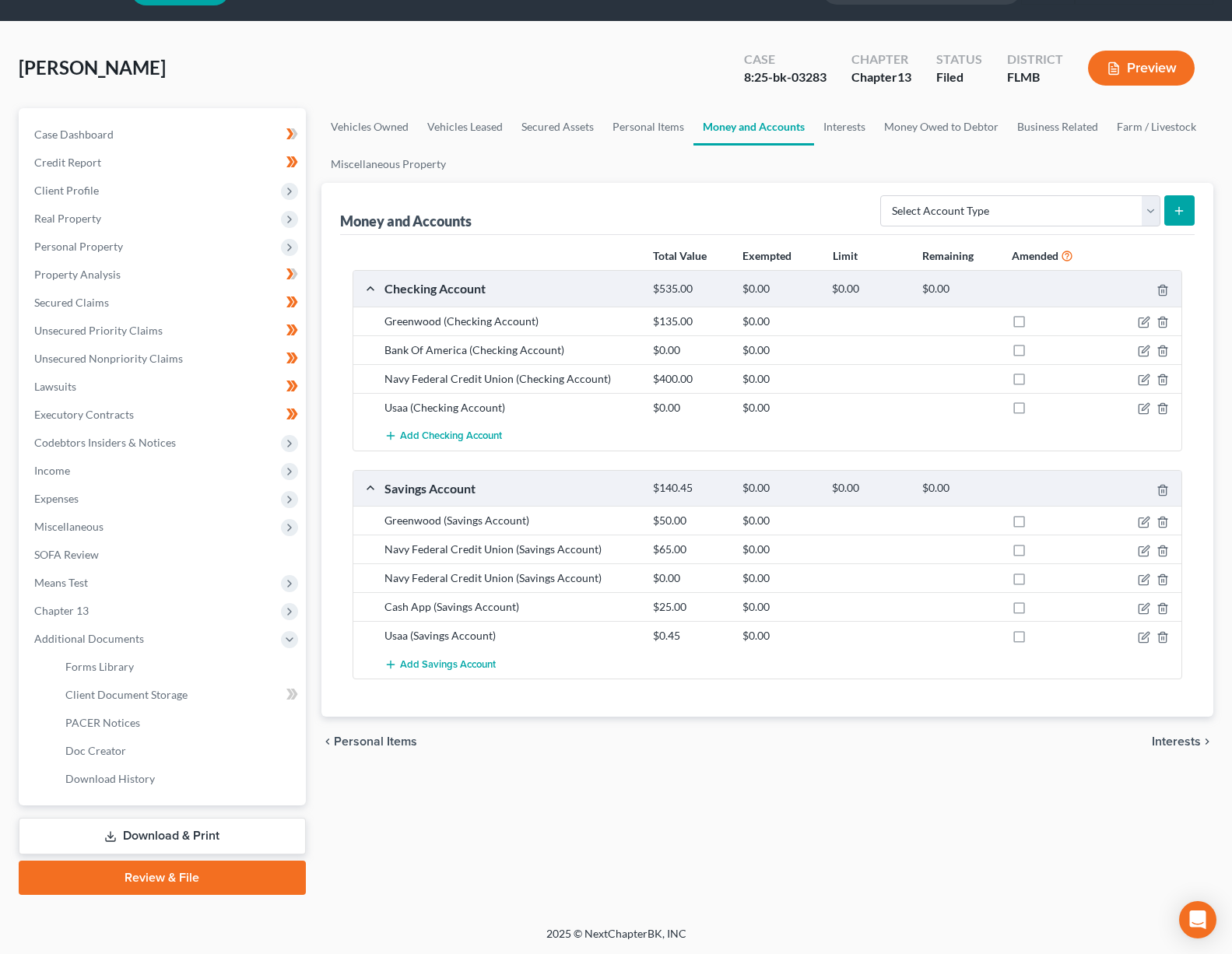
scroll to position [41, 0]
click at [137, 722] on span "PACER Notices" at bounding box center [103, 722] width 75 height 14
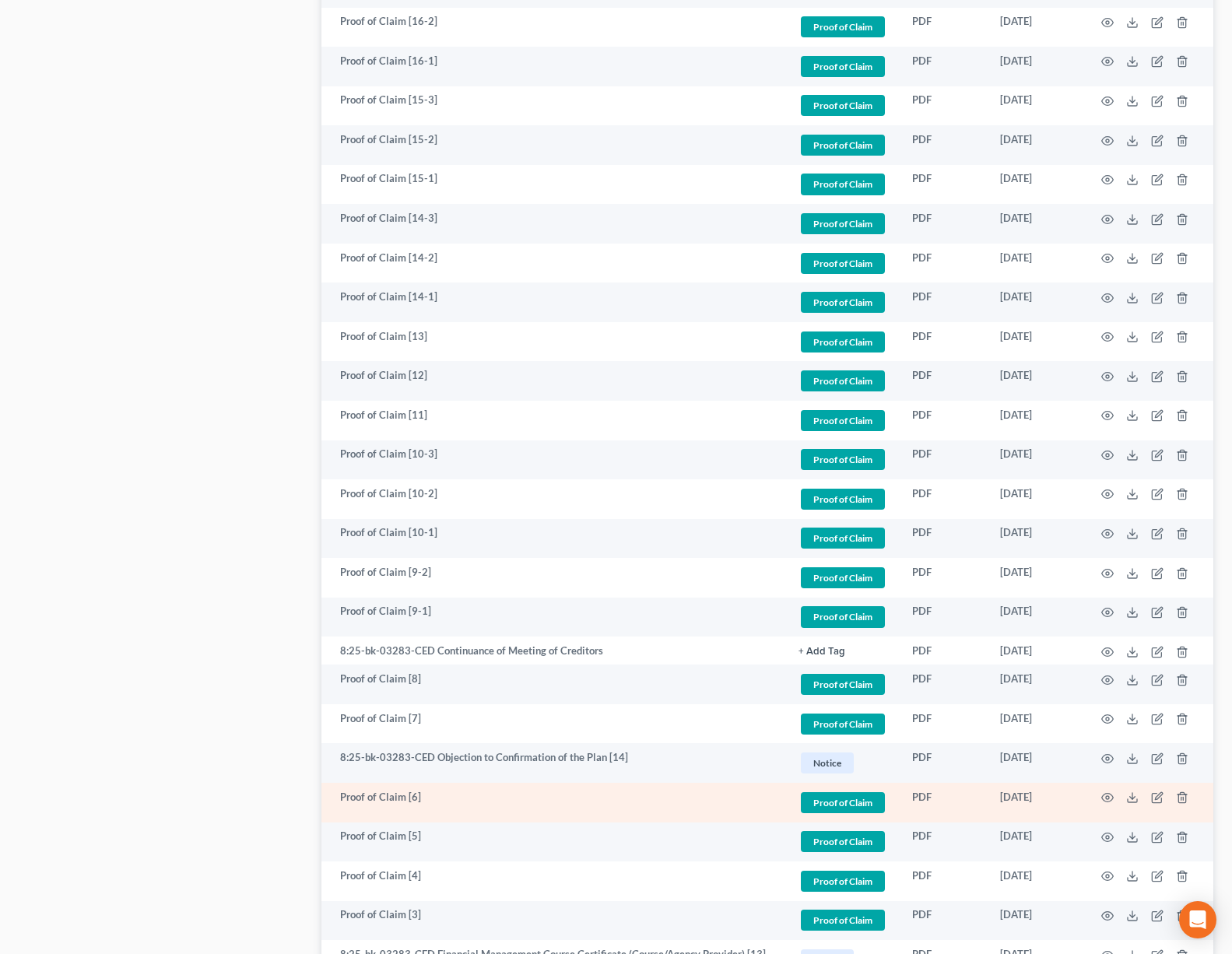
scroll to position [2004, 0]
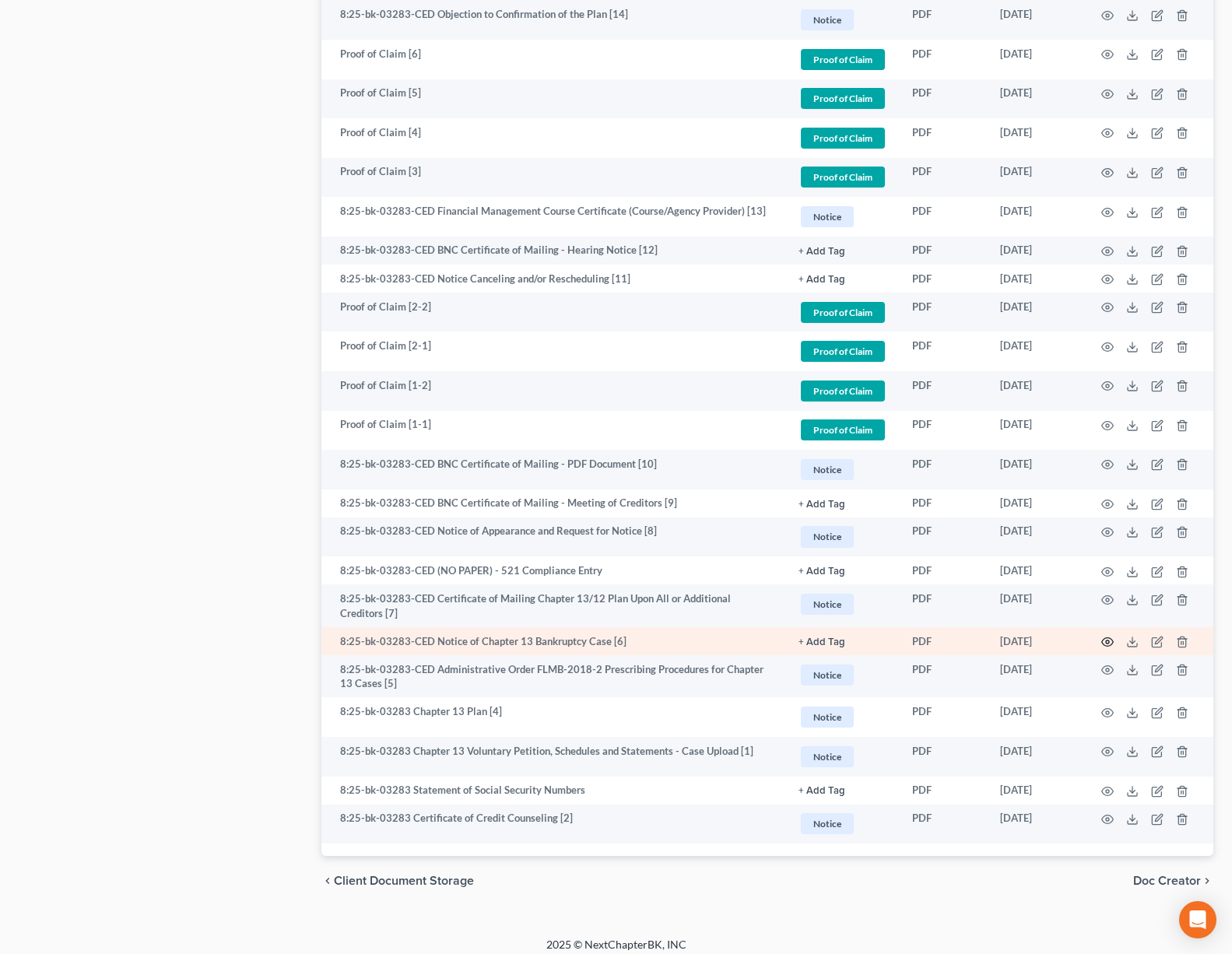
click at [1112, 636] on icon "button" at bounding box center [1108, 642] width 13 height 13
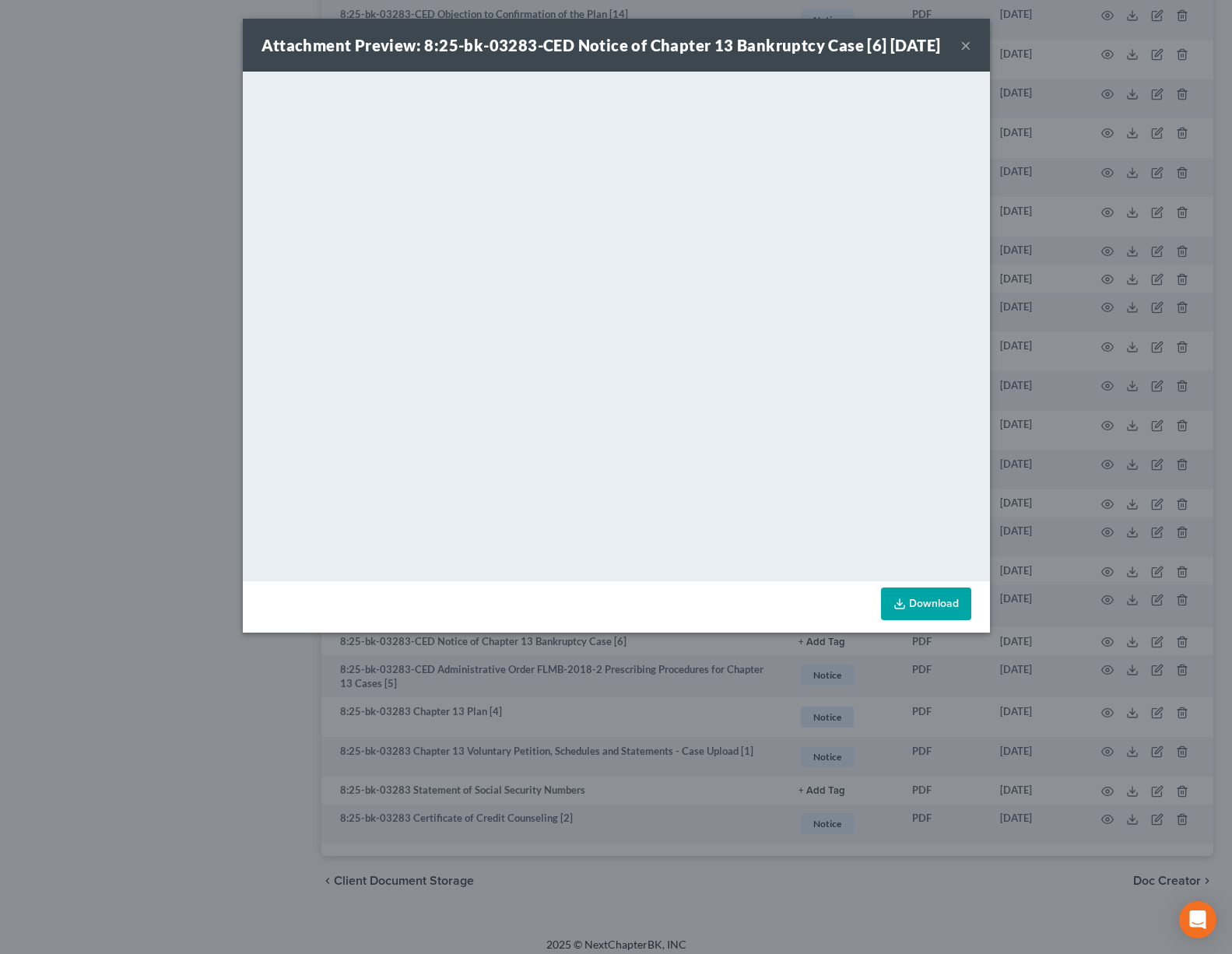
scroll to position [2002, 0]
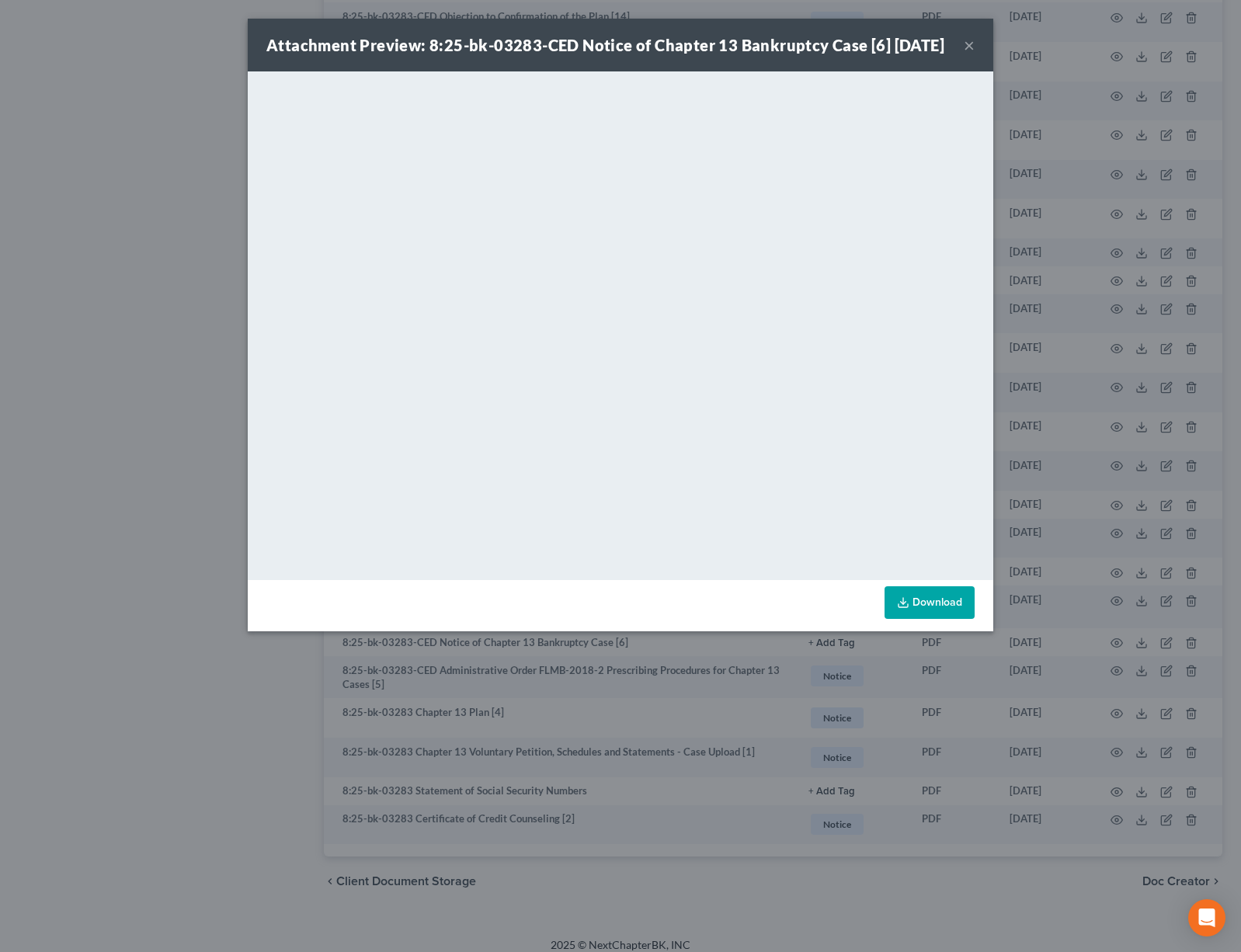
click at [969, 54] on button "×" at bounding box center [969, 44] width 11 height 19
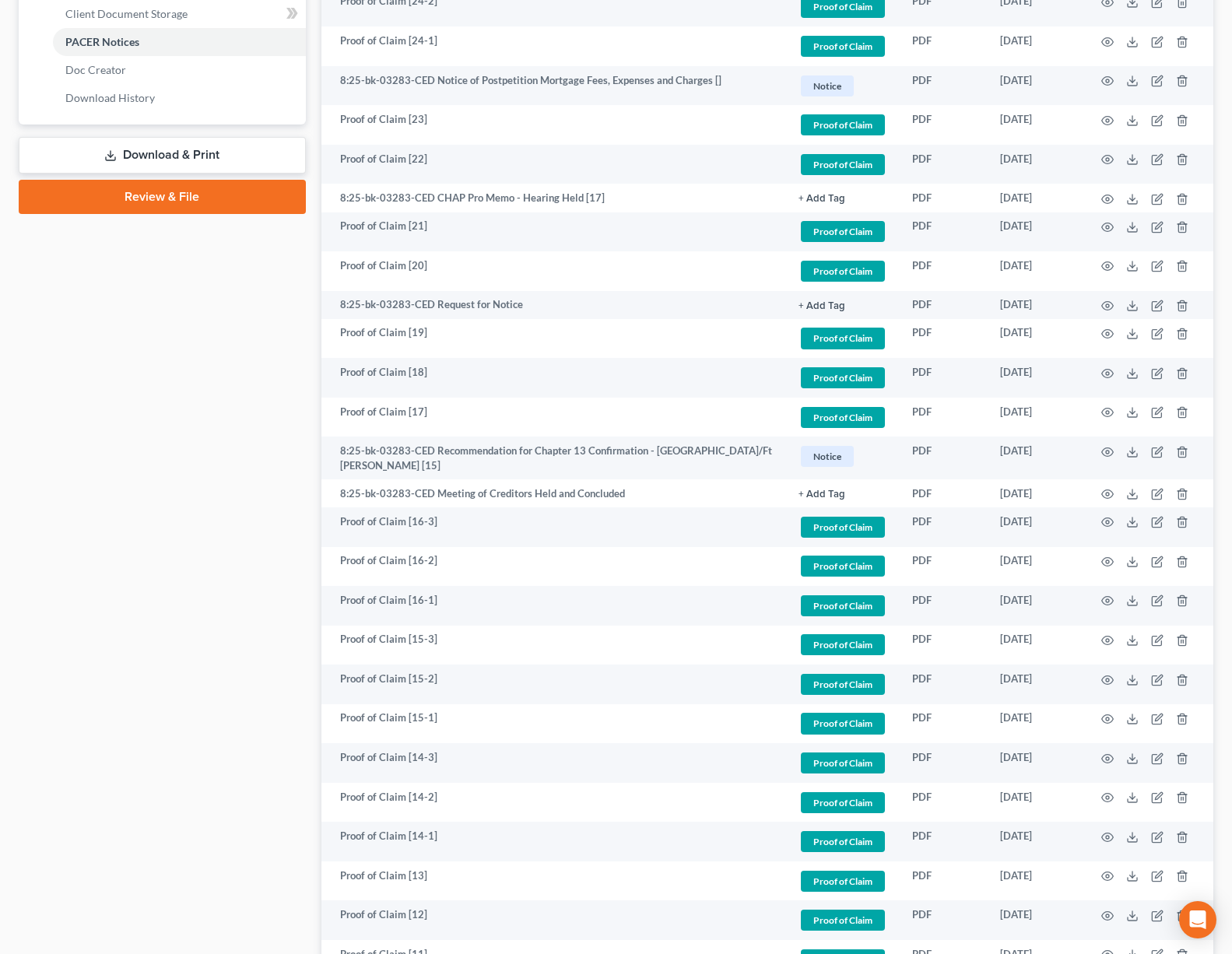
scroll to position [0, 0]
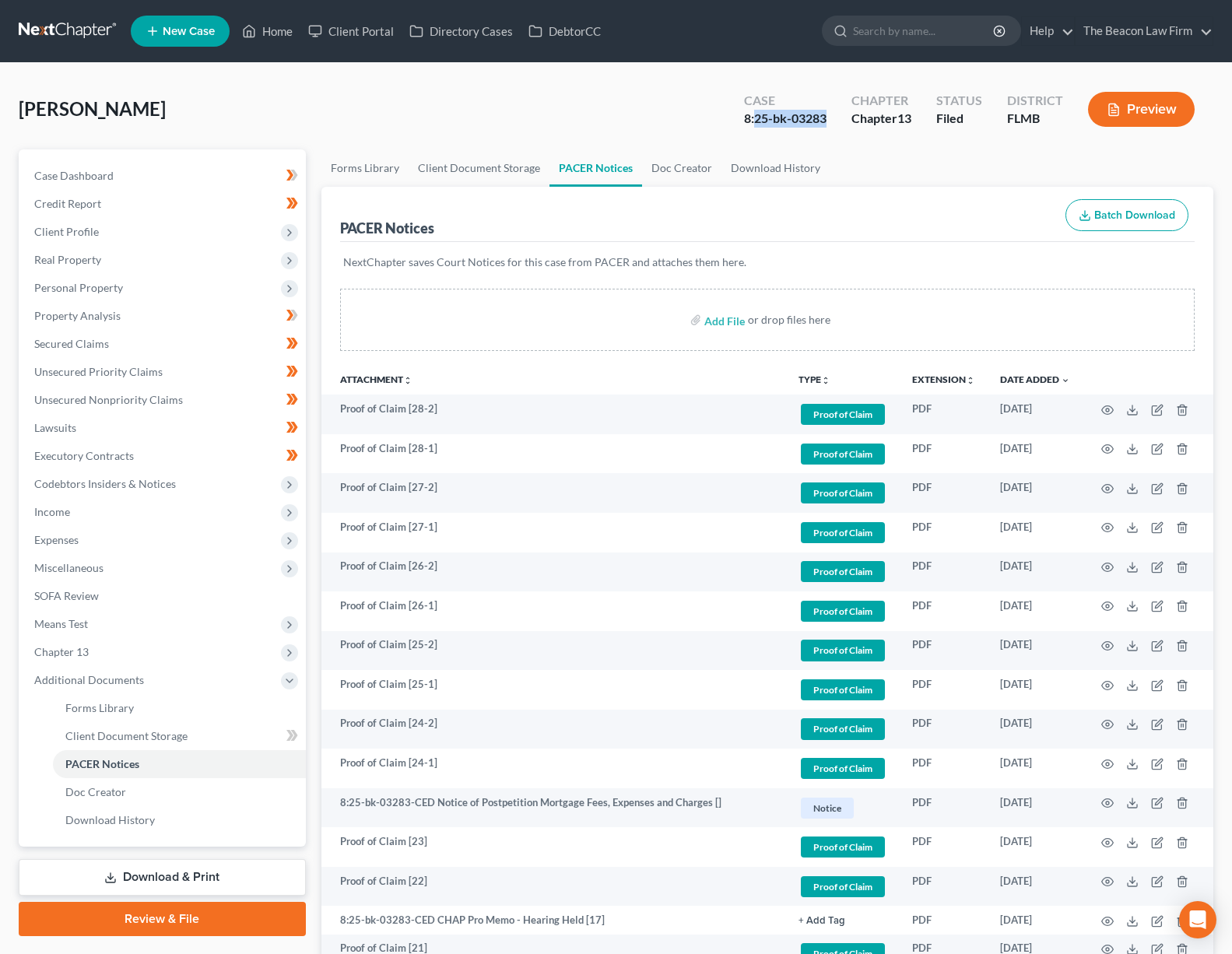
drag, startPoint x: 833, startPoint y: 119, endPoint x: 753, endPoint y: 119, distance: 80.0
click at [753, 119] on div "Case 8:25-bk-03283" at bounding box center [785, 111] width 107 height 46
copy div "25-bk-03283"
